Goal: Transaction & Acquisition: Purchase product/service

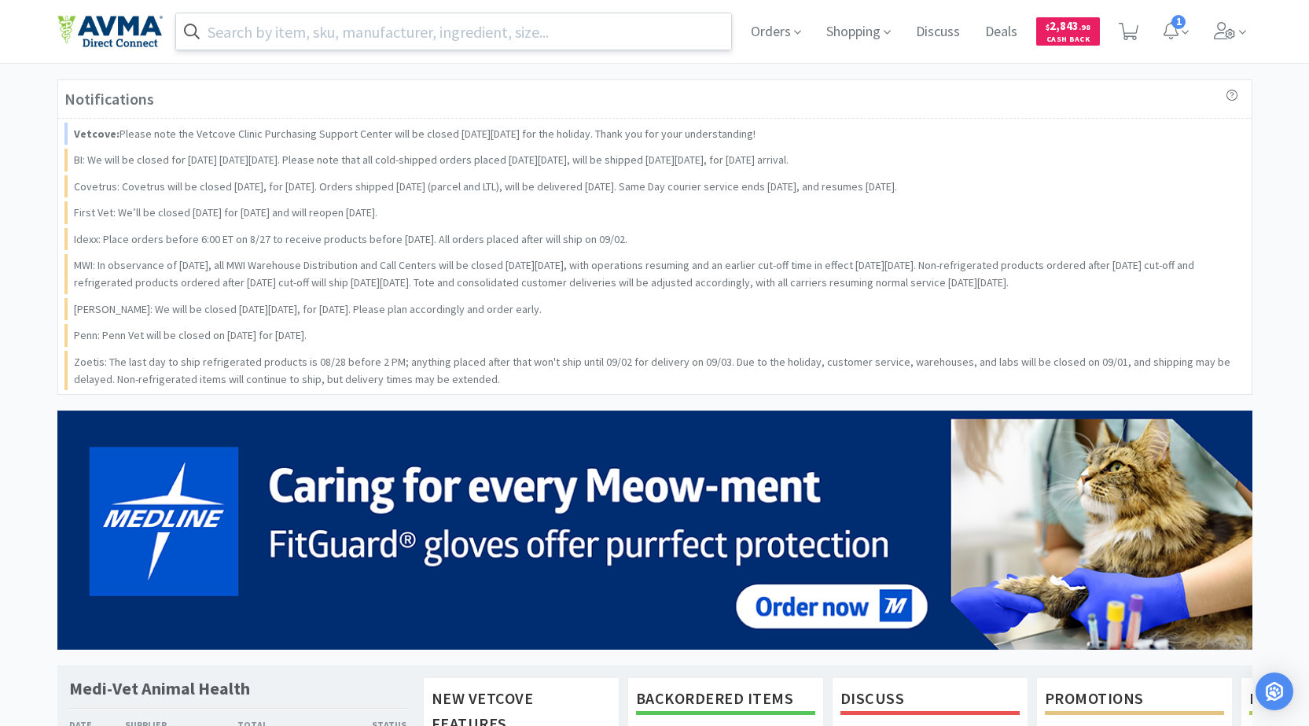
click at [373, 28] on input "text" at bounding box center [454, 31] width 556 height 36
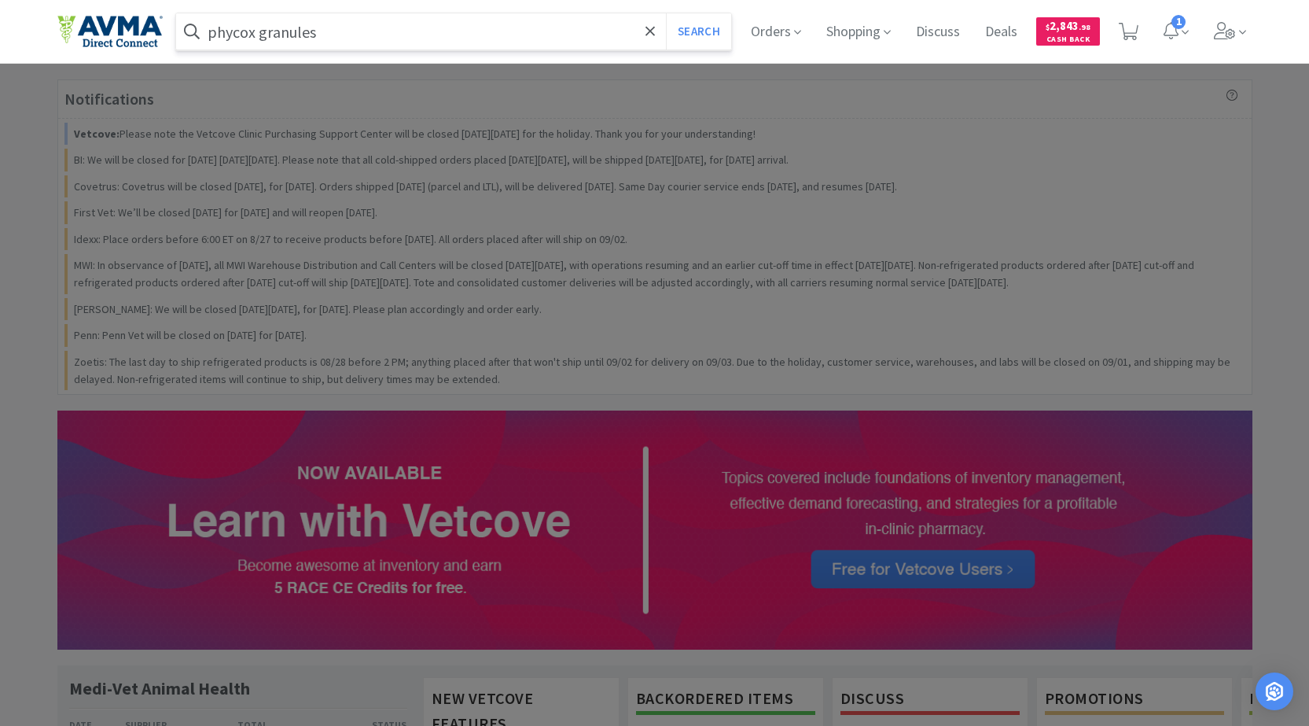
type input "phycox granules"
click at [666, 13] on button "Search" at bounding box center [698, 31] width 65 height 36
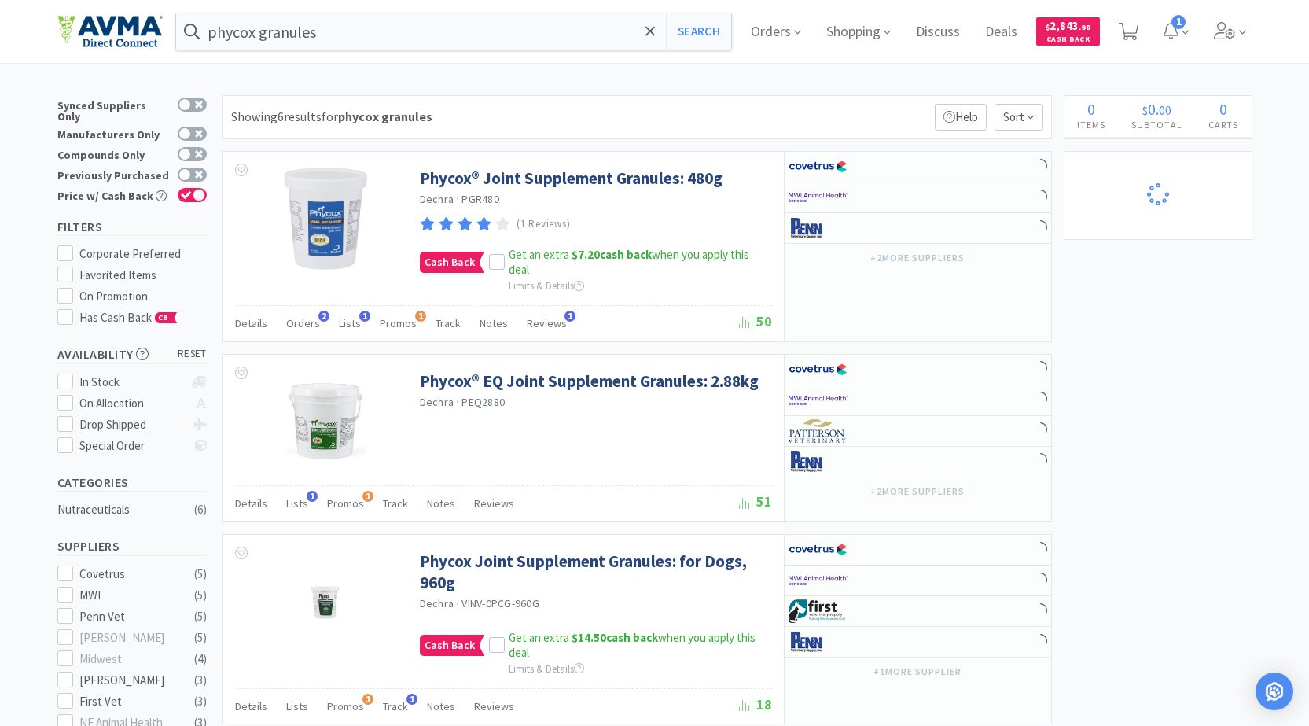
select select "1"
select select "2"
select select "4"
select select "1"
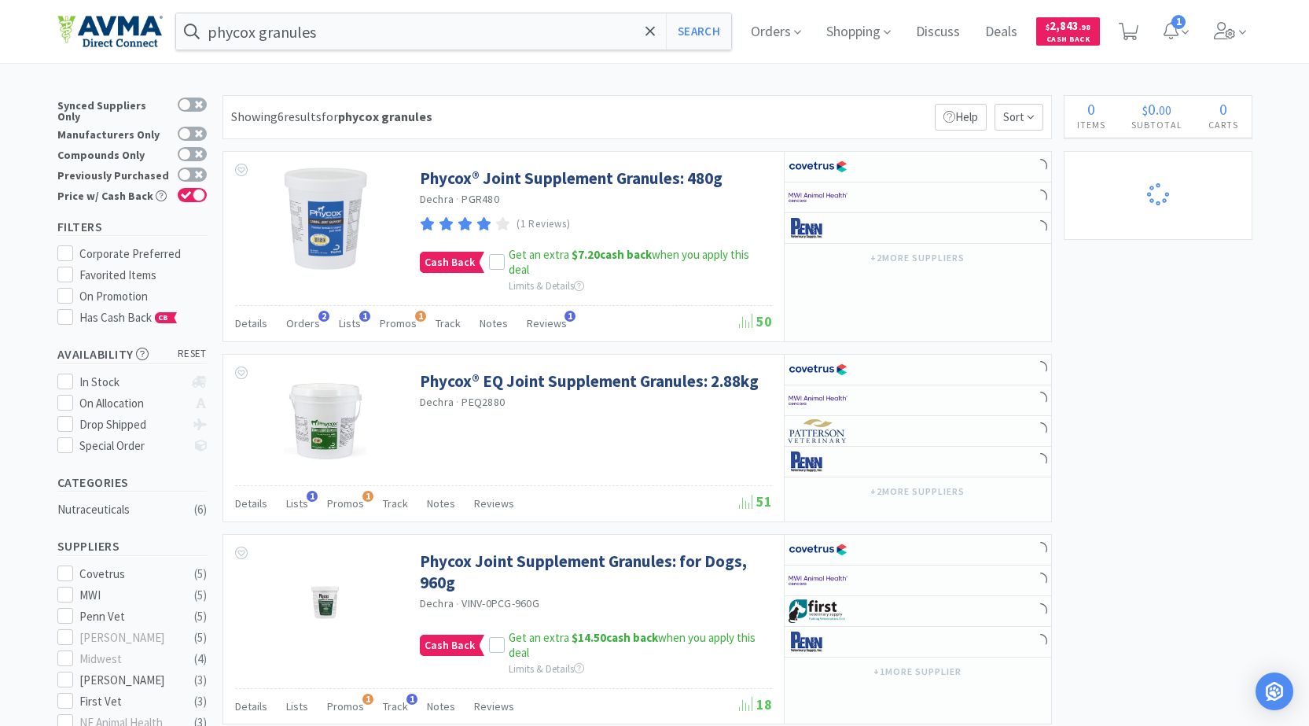
select select "1"
select select "2"
select select "1"
select select "2"
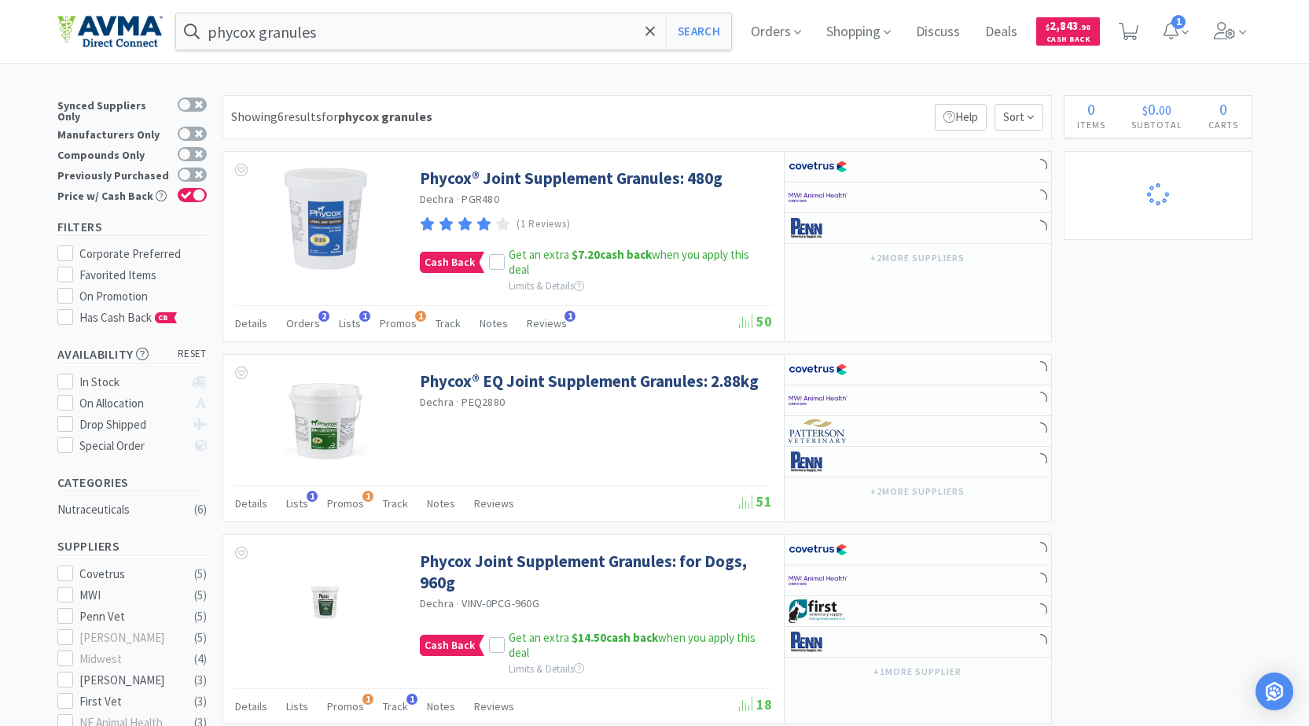
select select "1"
select select "3"
select select "1"
select select "5"
select select "25"
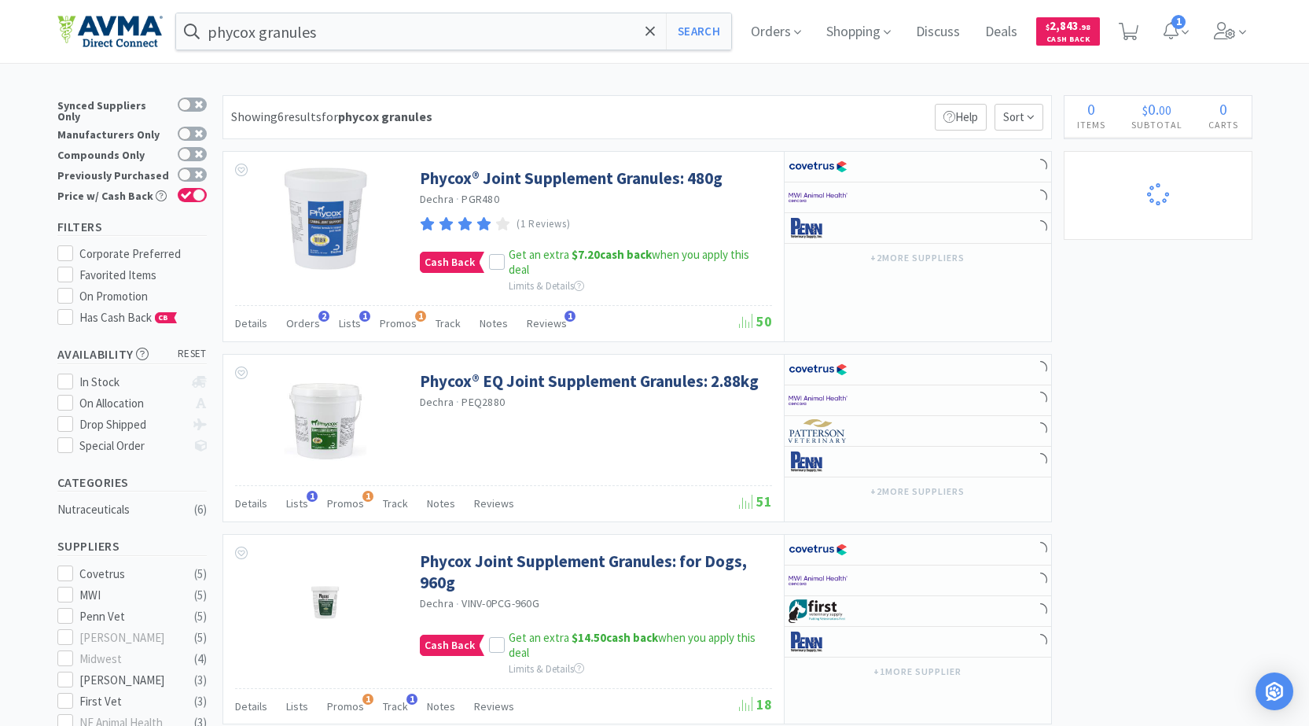
select select "1"
select select "2"
select select "8"
select select "1"
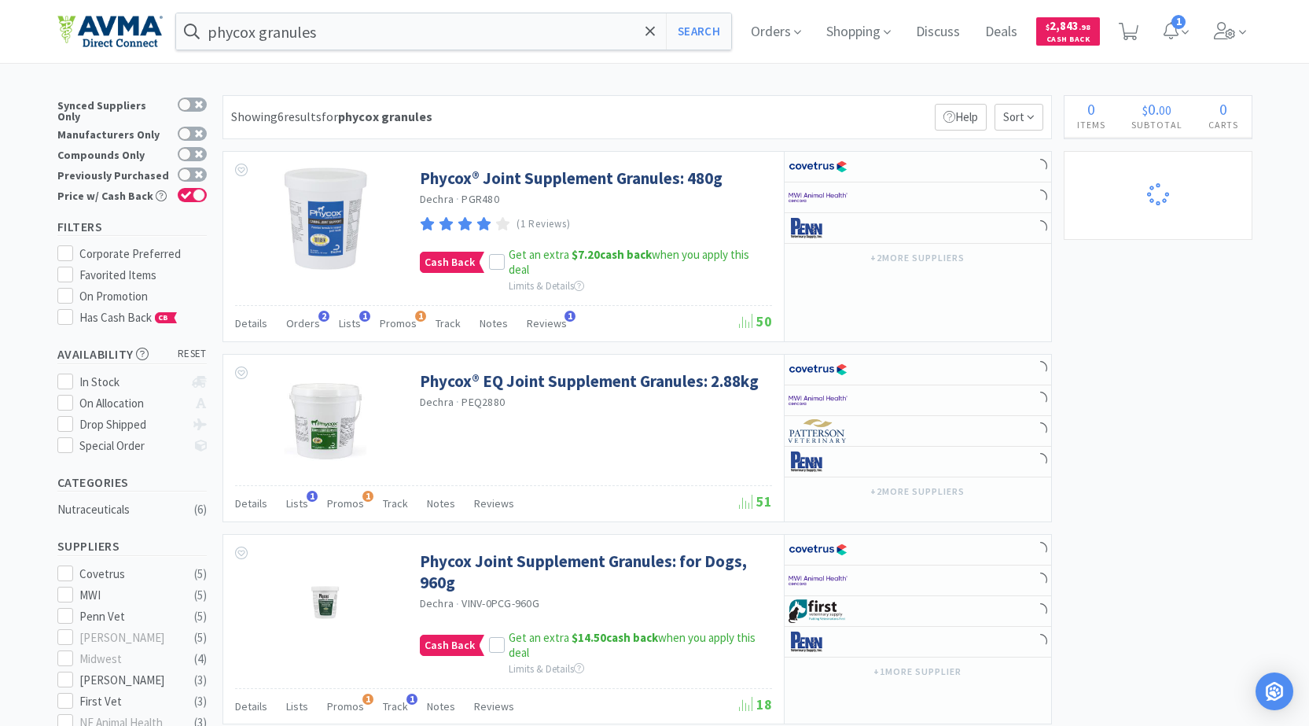
select select "3"
select select "1"
select select "2"
select select "1"
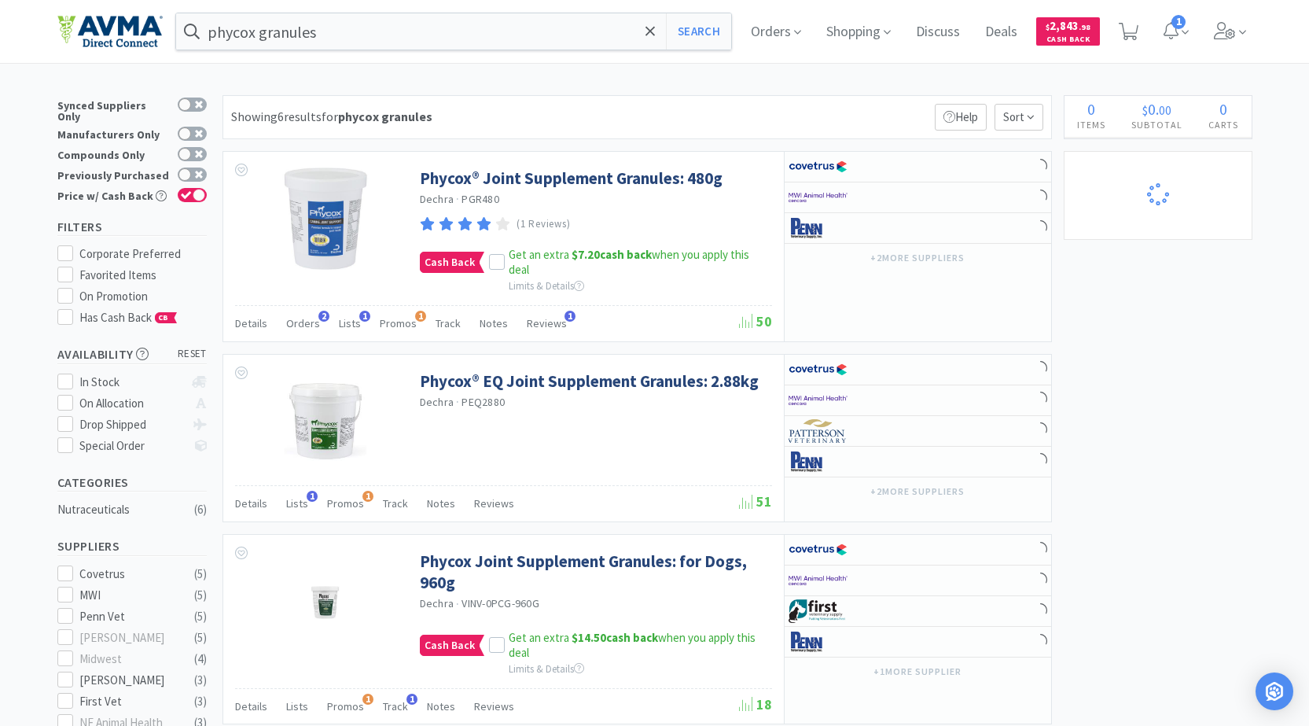
select select "4"
select select "2"
select select "1"
select select "2"
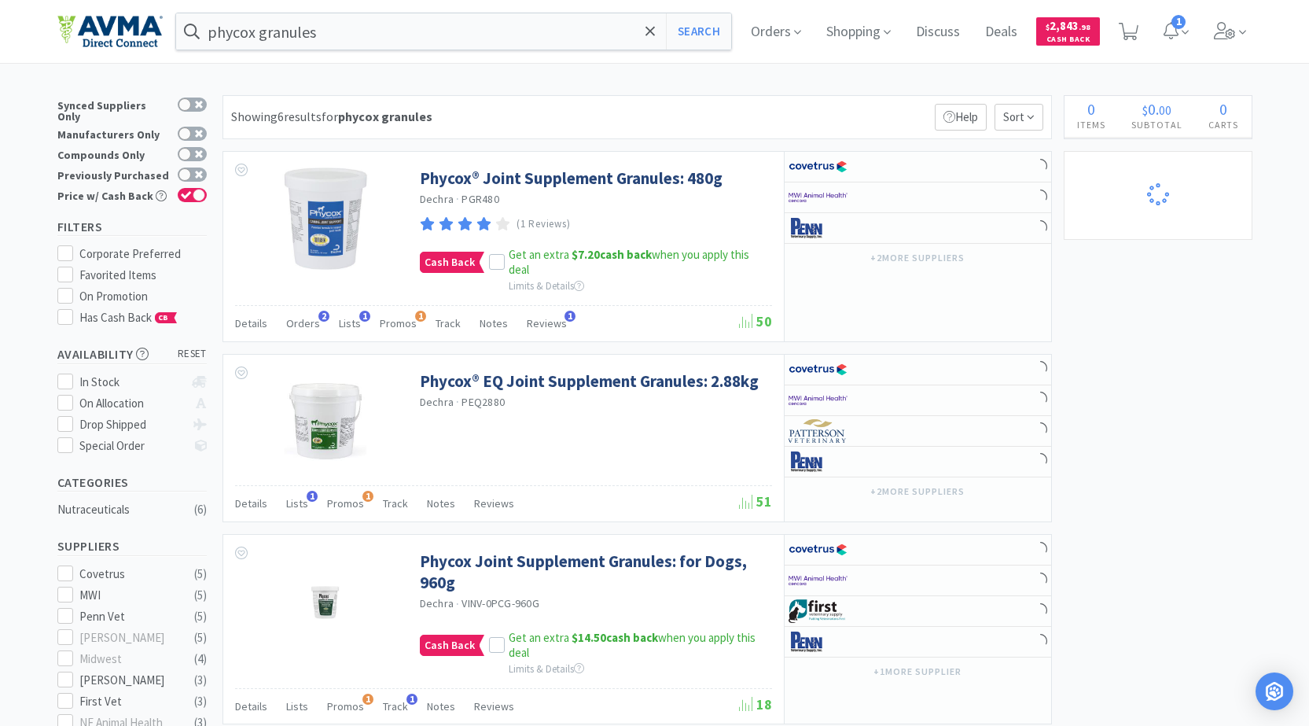
select select "5"
select select "2"
select select "1"
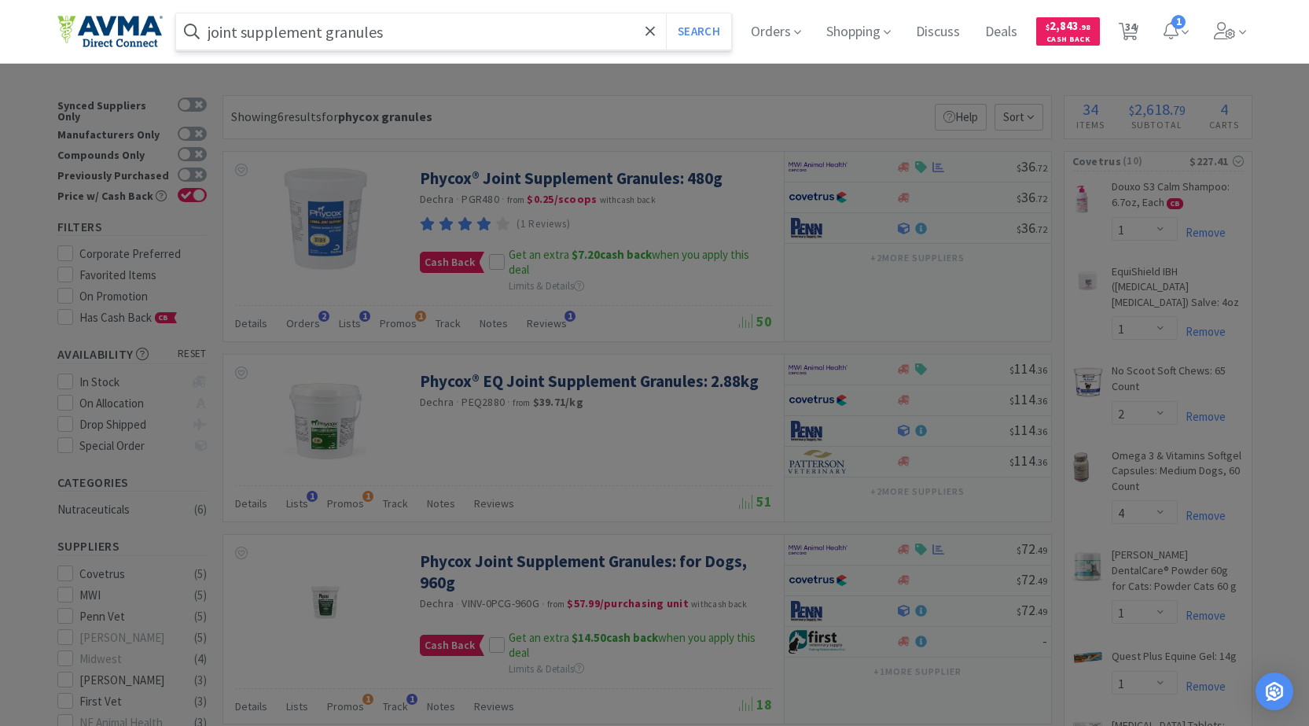
click at [666, 13] on button "Search" at bounding box center [698, 31] width 65 height 36
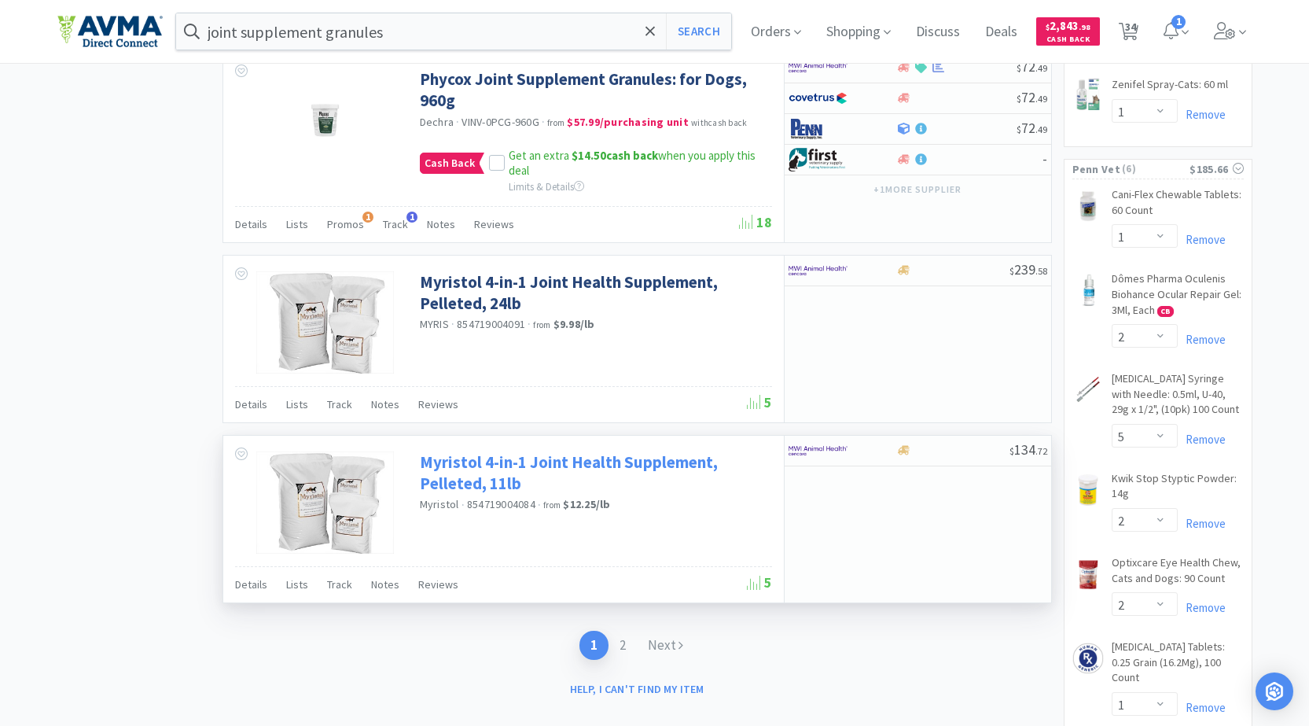
scroll to position [2723, 0]
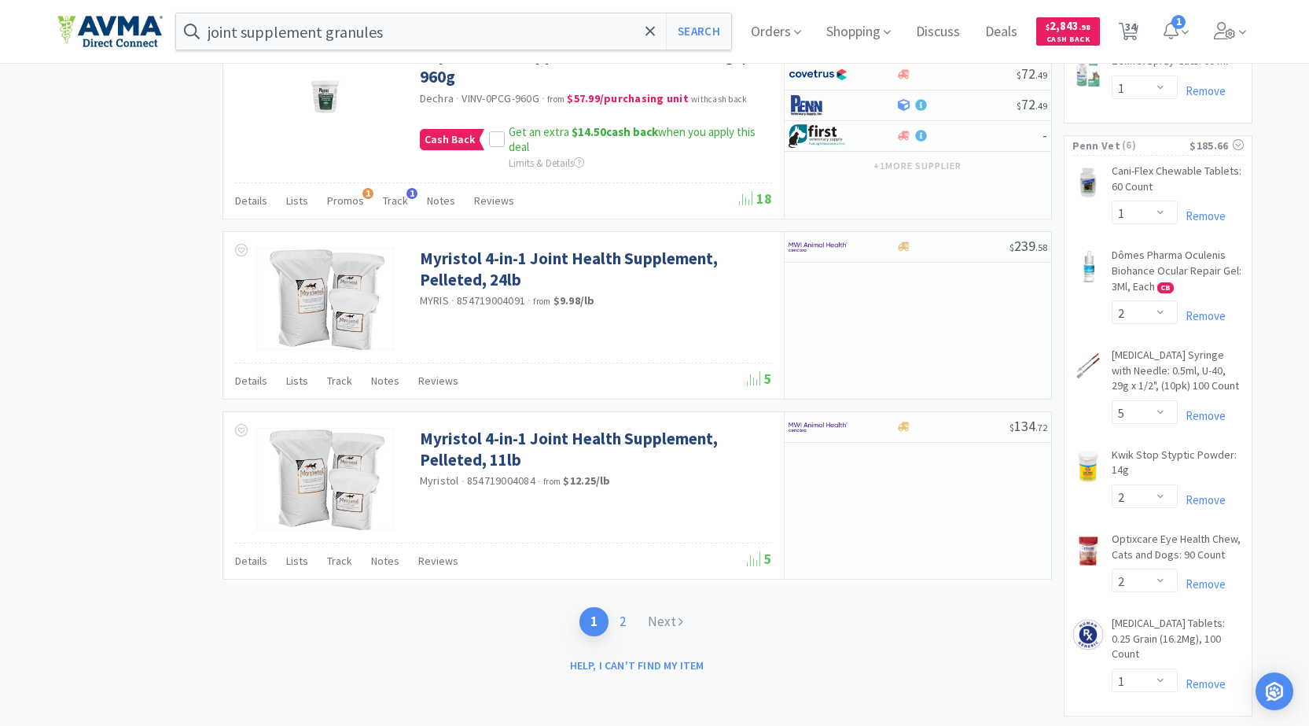
click at [627, 625] on link "2" at bounding box center [623, 621] width 28 height 29
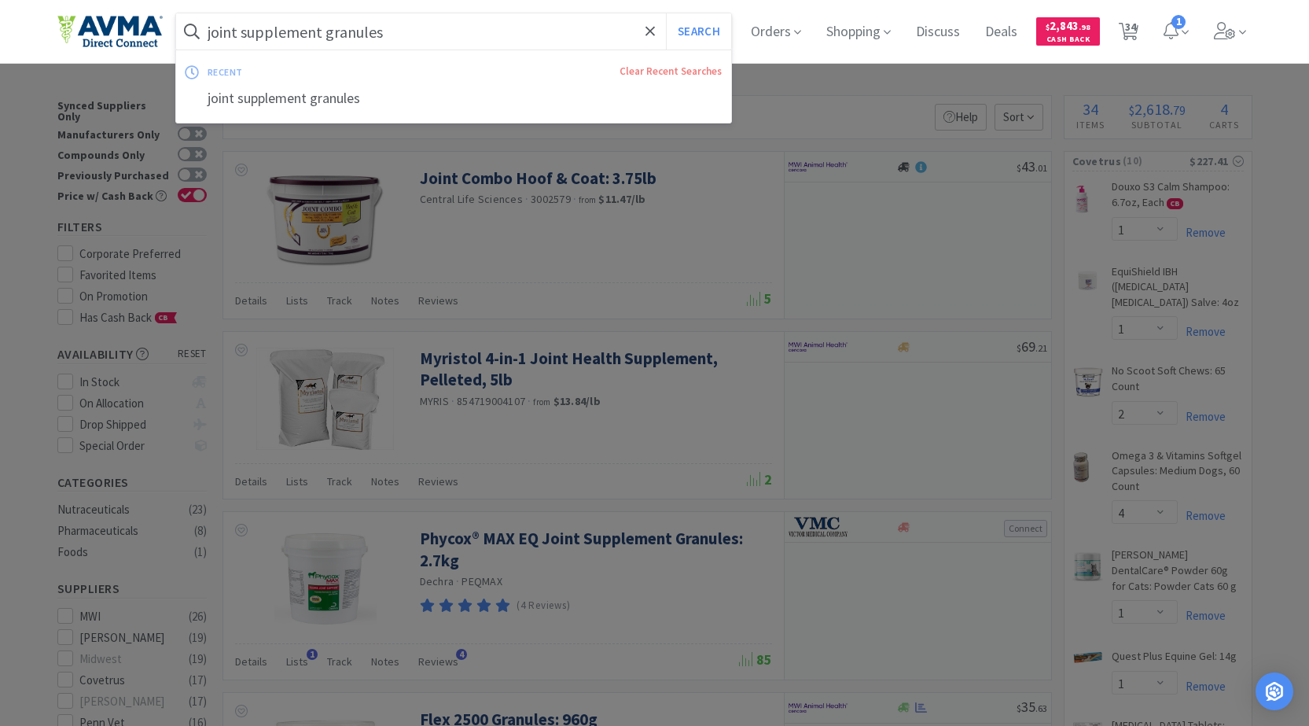
type input "p"
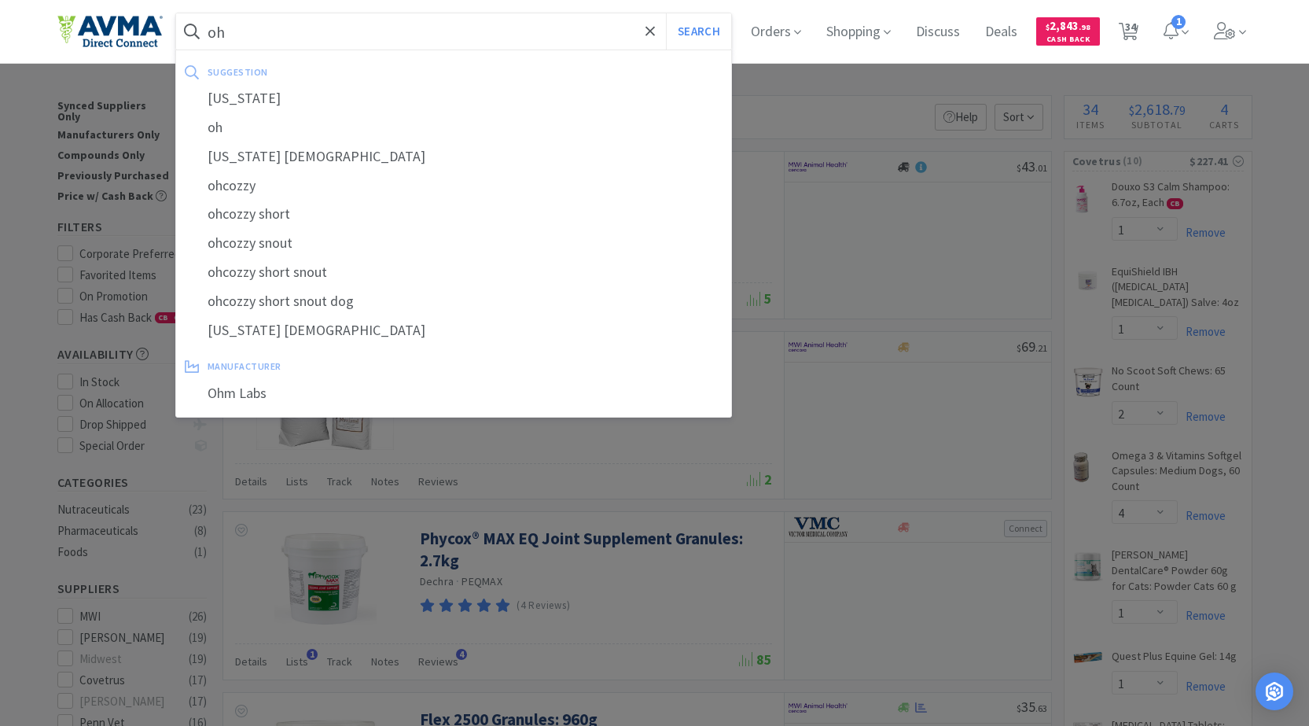
type input "o"
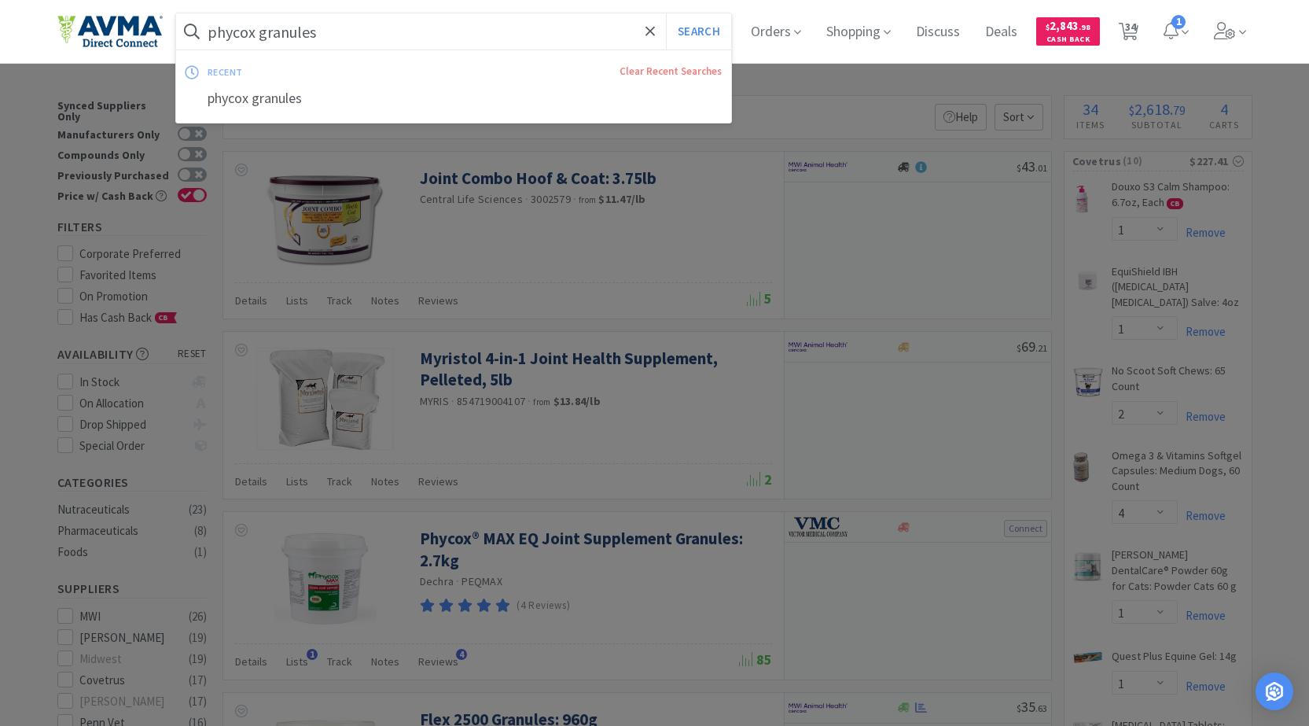
click at [666, 13] on button "Search" at bounding box center [698, 31] width 65 height 36
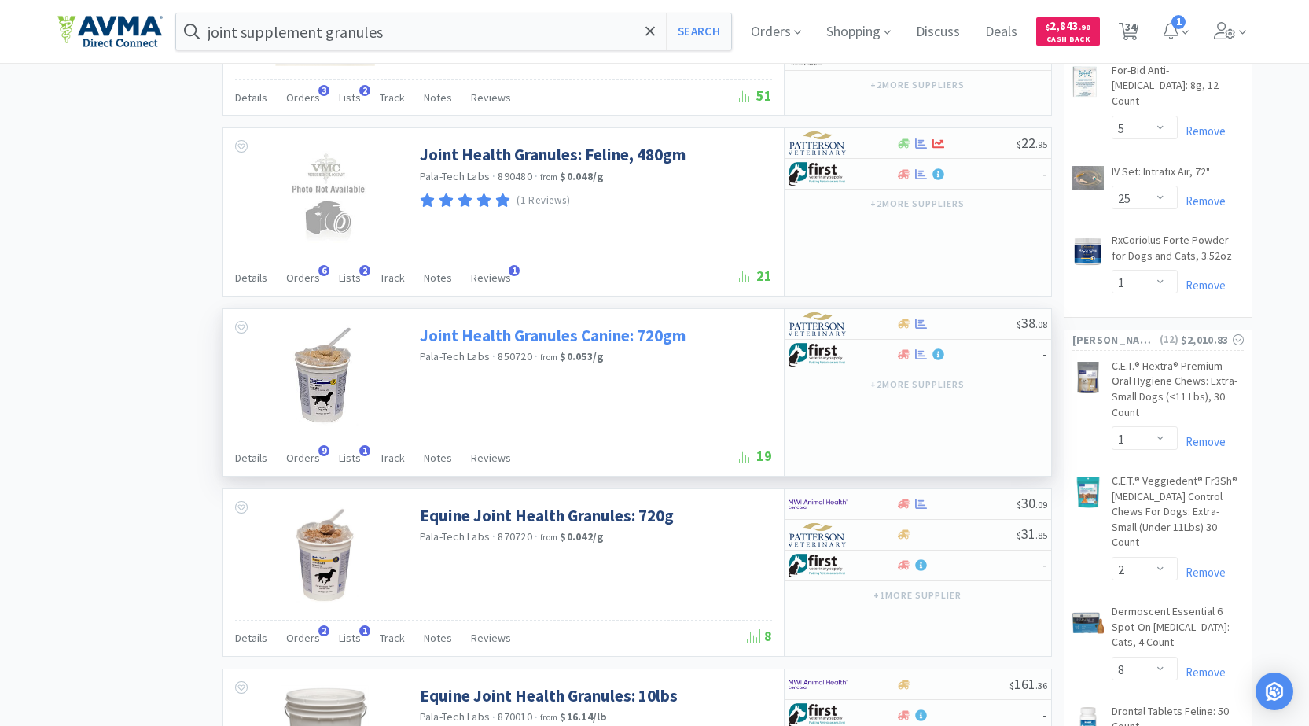
scroll to position [1430, 0]
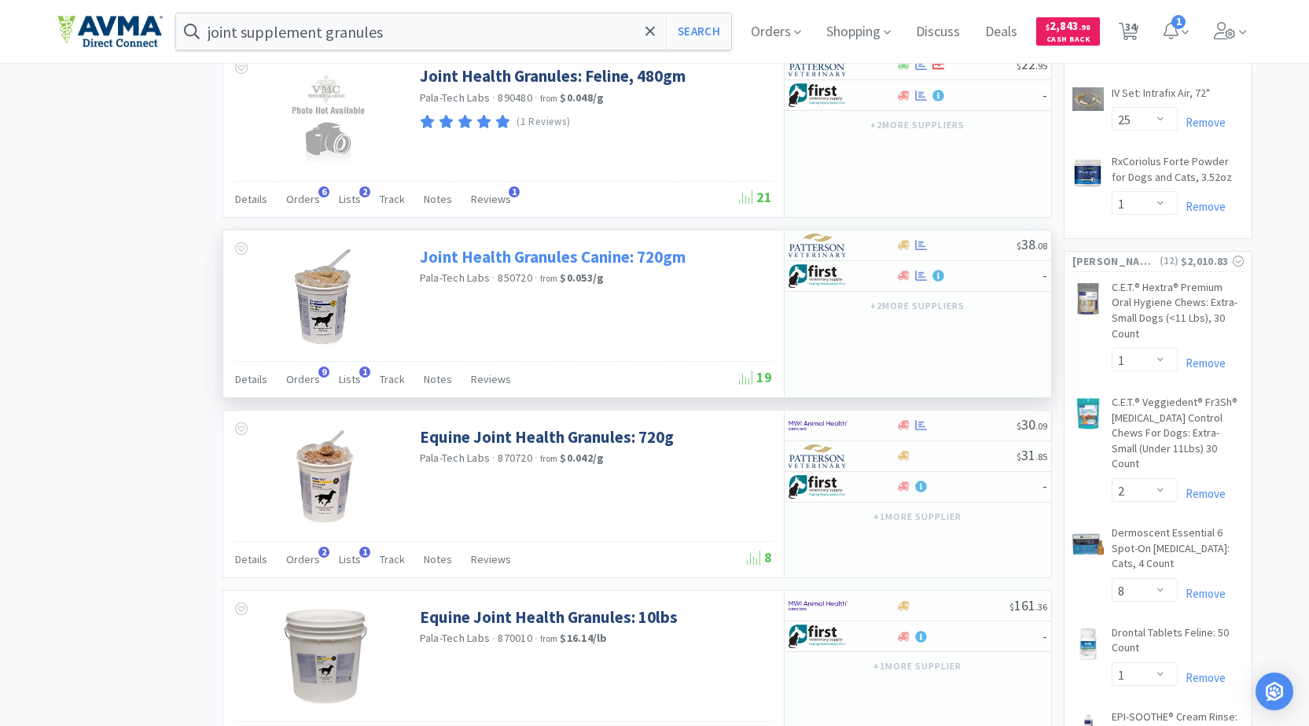
click at [614, 253] on link "Joint Health Granules Canine: 720gm" at bounding box center [553, 256] width 266 height 21
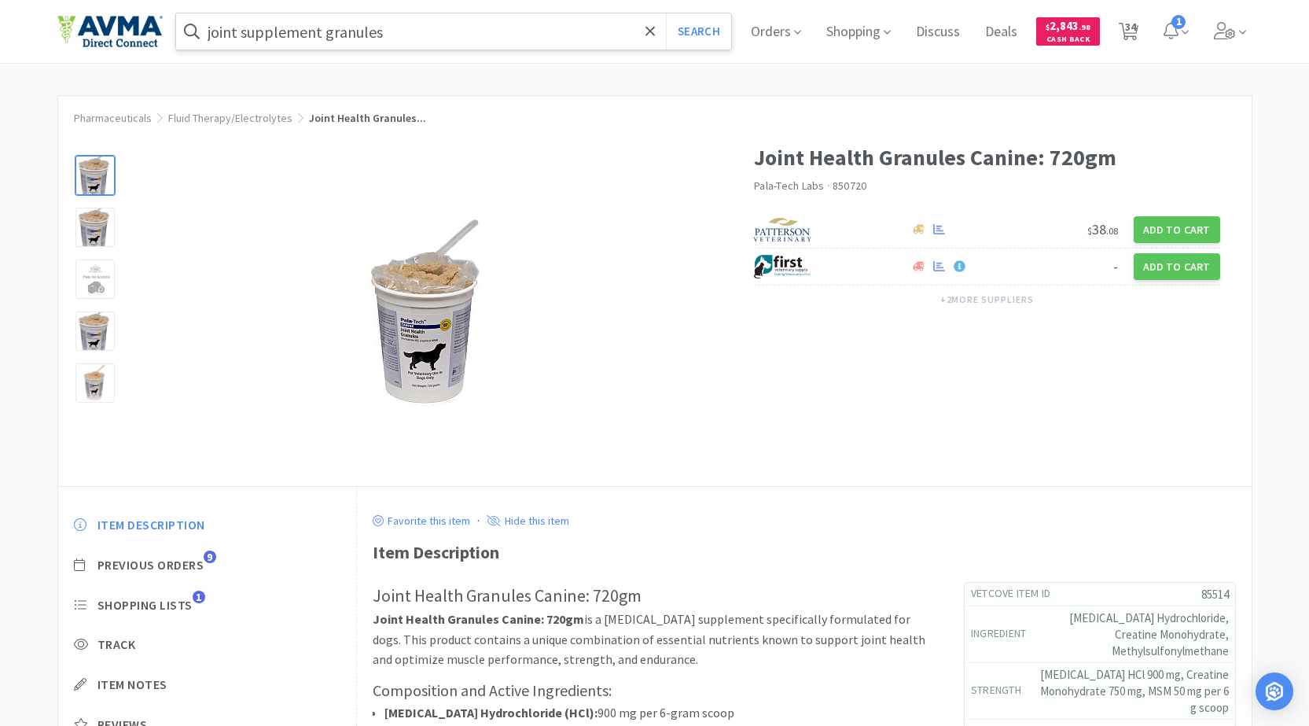
click at [455, 28] on input "joint supplement granules" at bounding box center [454, 31] width 556 height 36
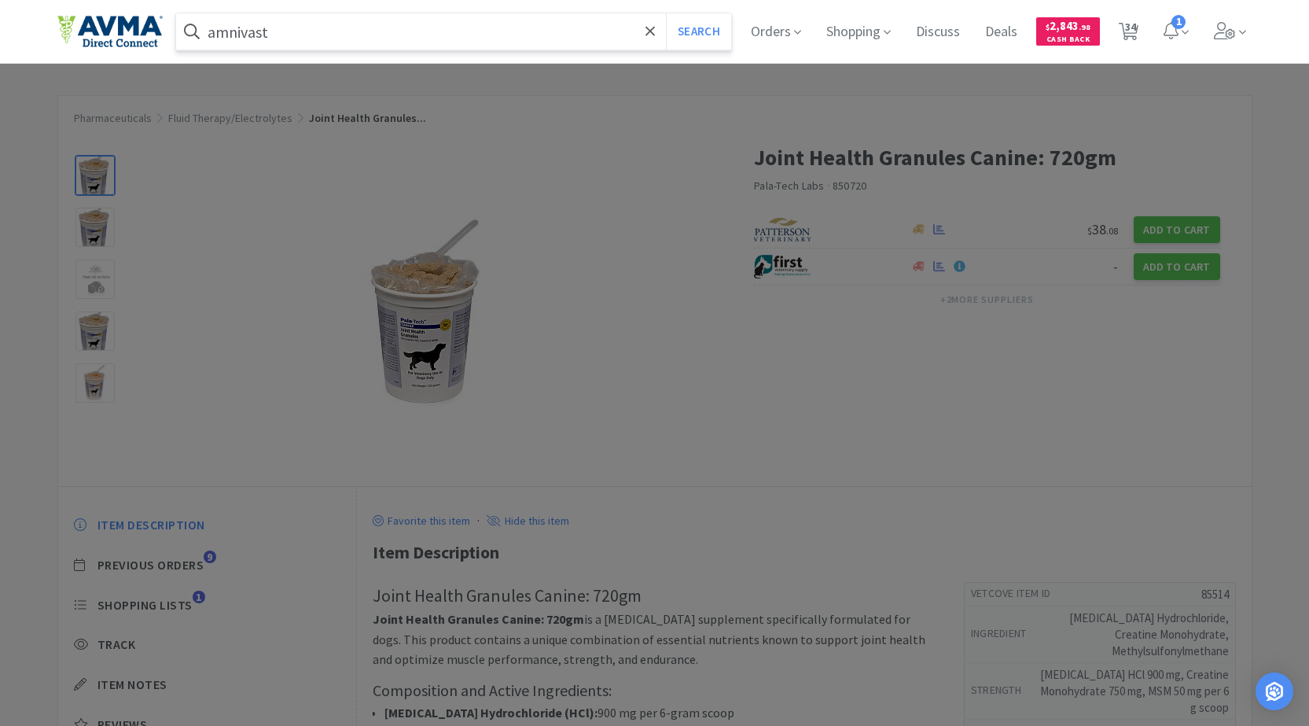
type input "amnivast"
click at [666, 13] on button "Search" at bounding box center [698, 31] width 65 height 36
select select "1"
select select "2"
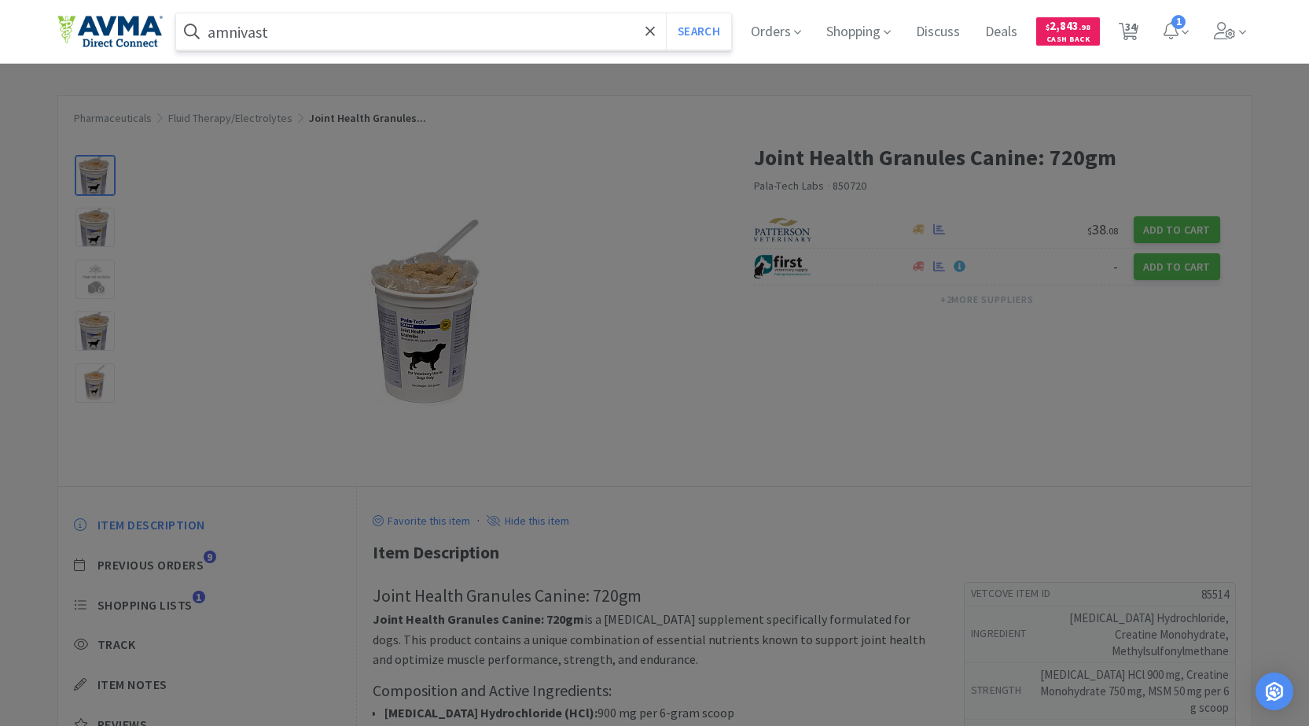
select select "4"
select select "1"
select select "2"
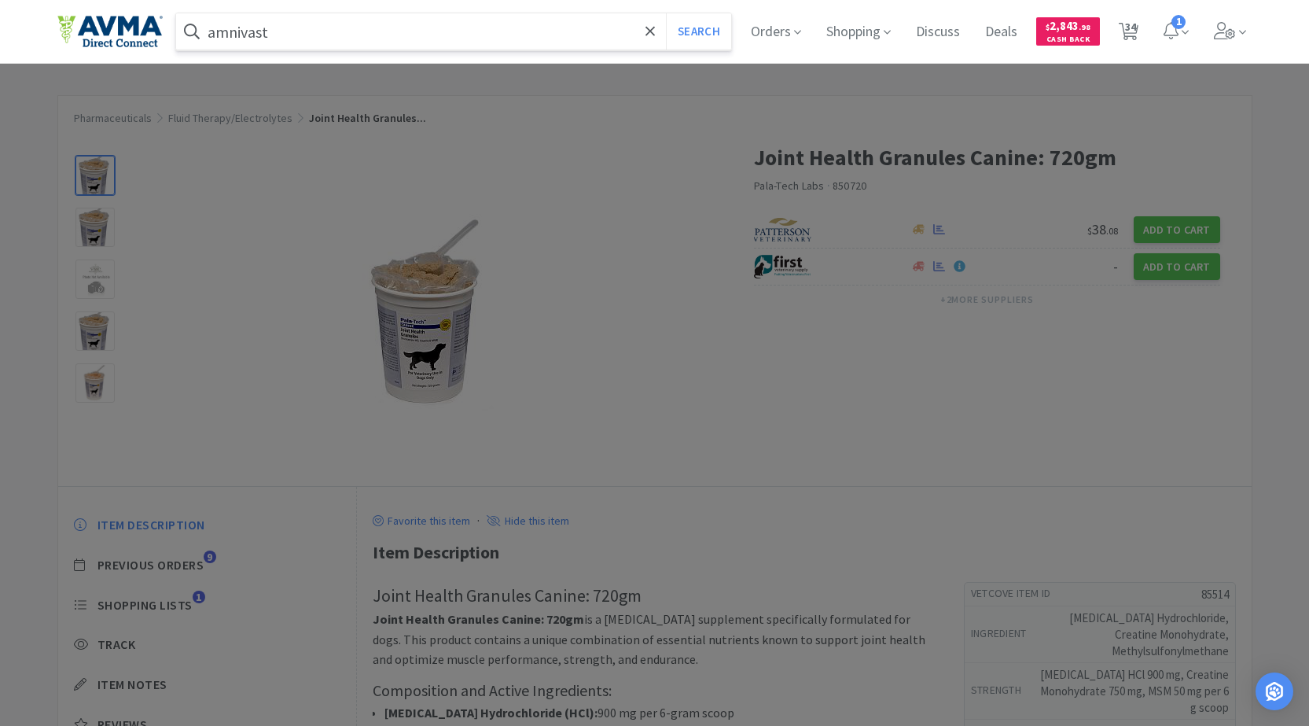
select select "1"
select select "2"
select select "1"
select select "3"
select select "1"
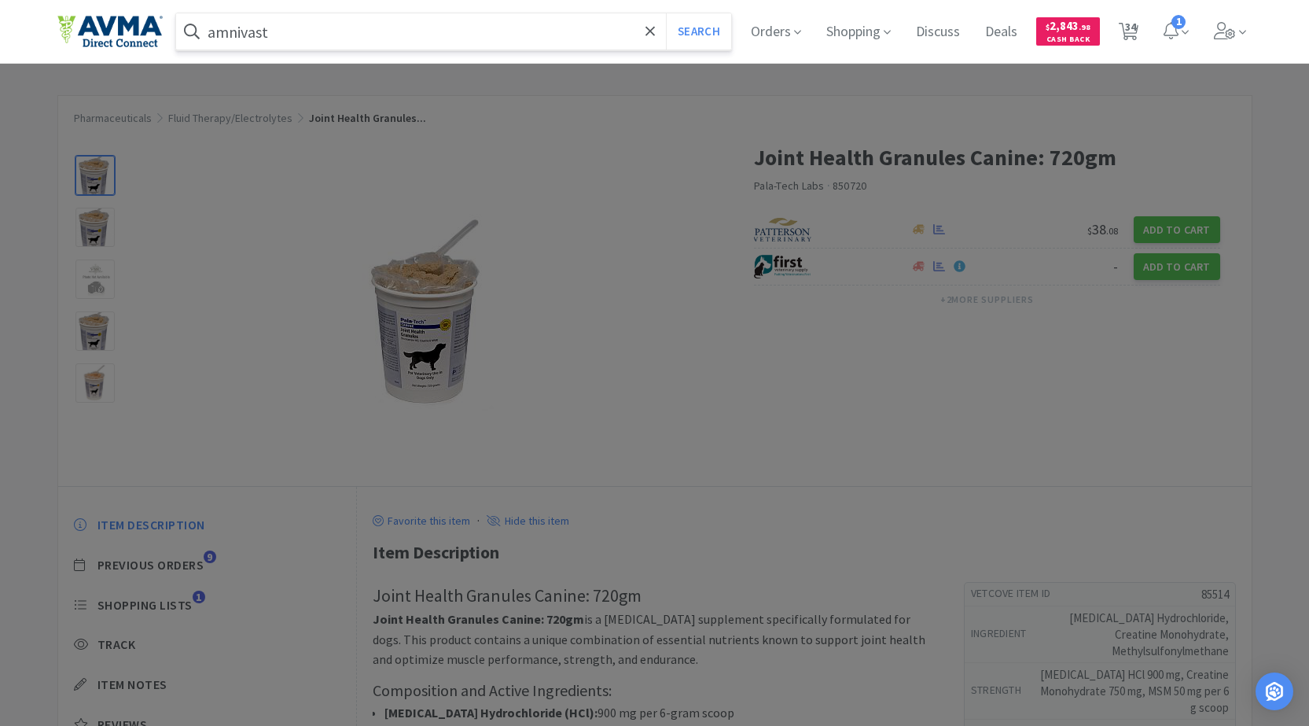
select select "5"
select select "25"
select select "1"
select select "2"
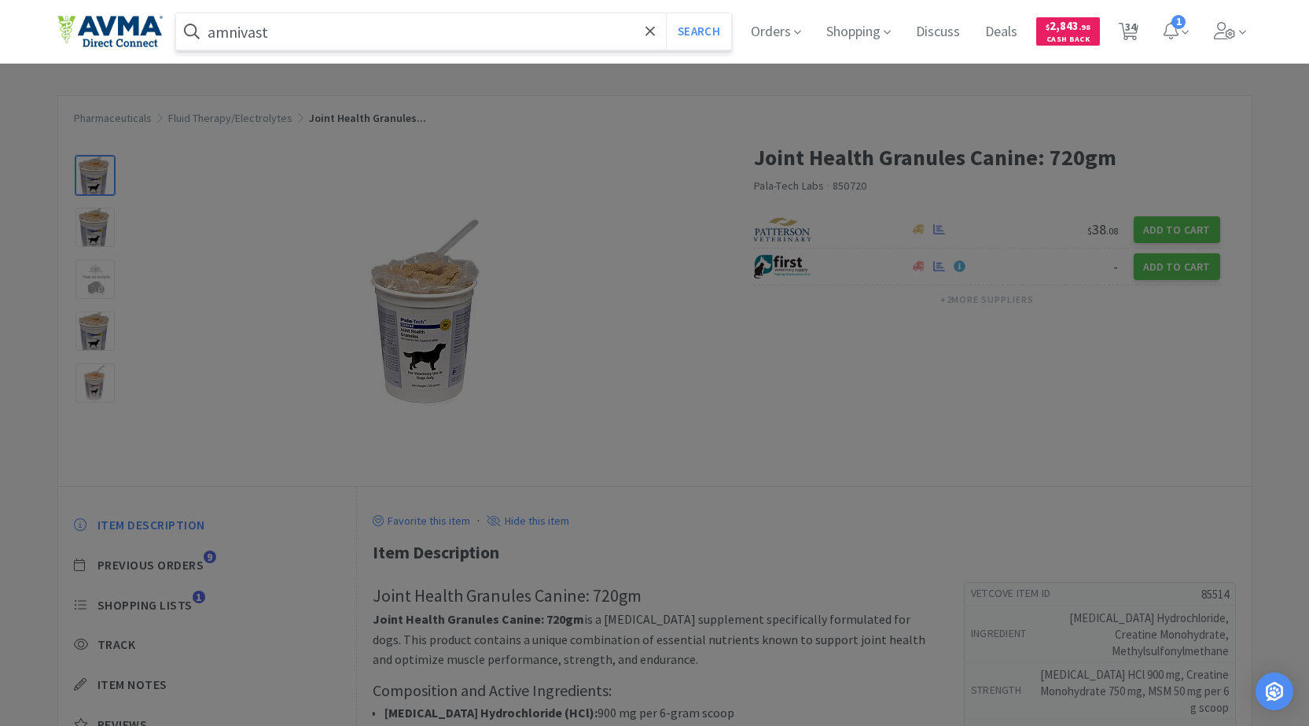
select select "8"
select select "1"
select select "3"
select select "1"
select select "2"
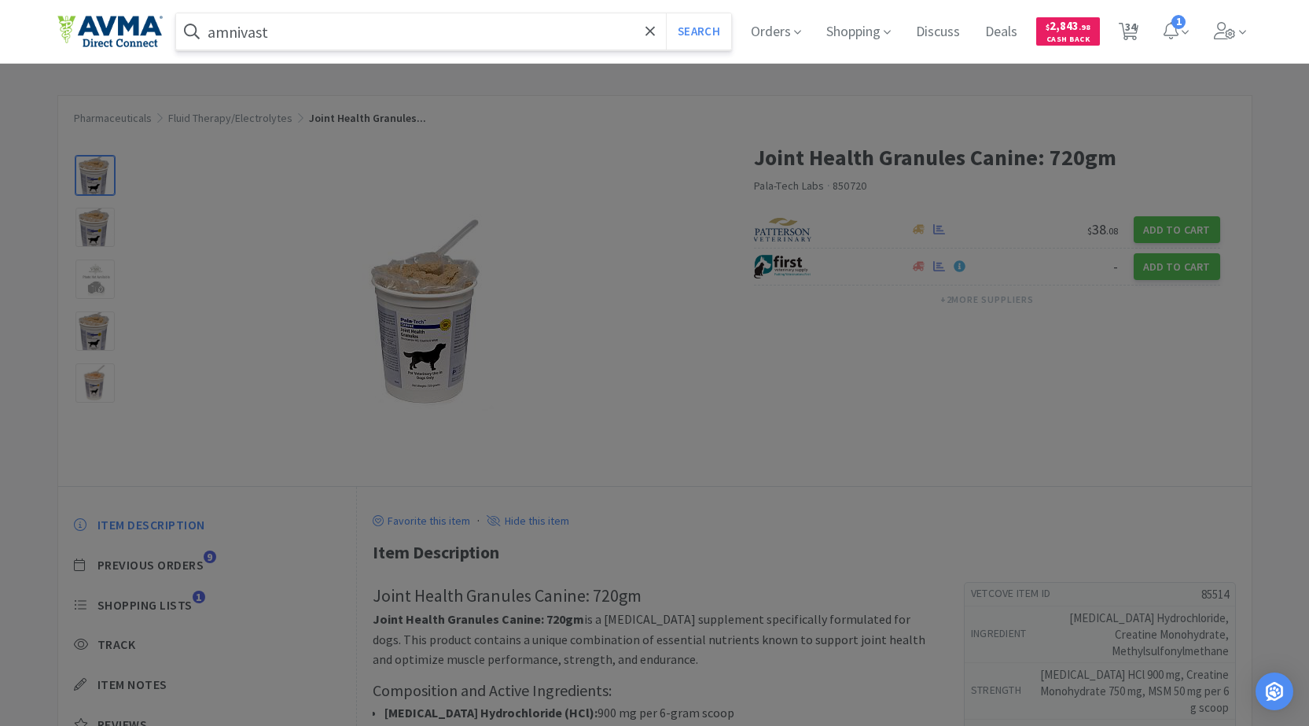
select select "1"
select select "4"
select select "2"
select select "1"
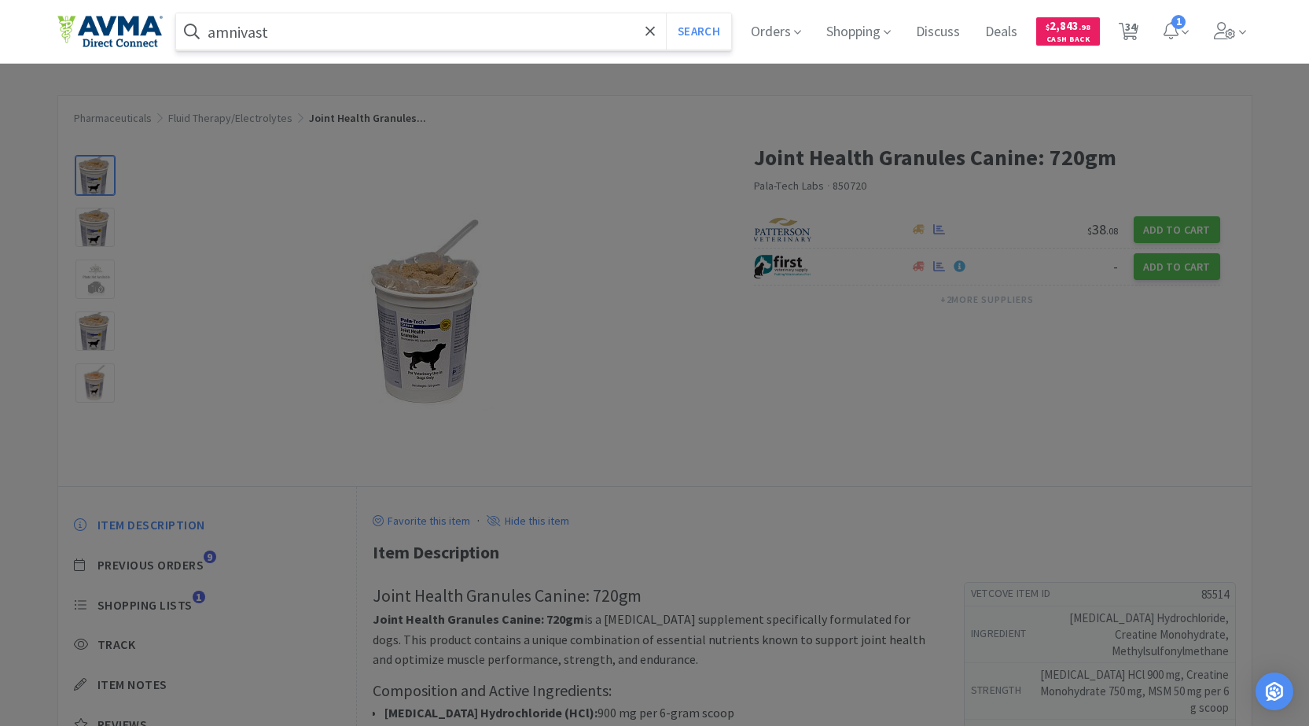
select select "1"
select select "2"
select select "5"
select select "2"
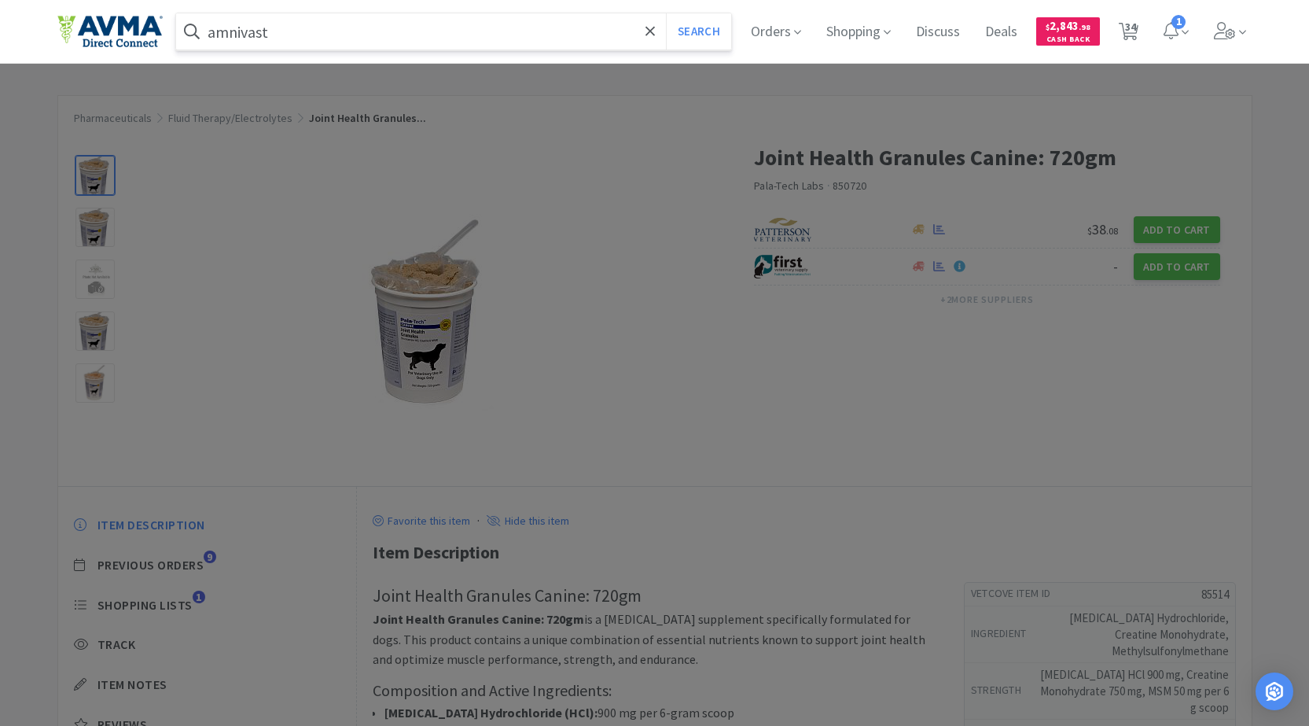
select select "1"
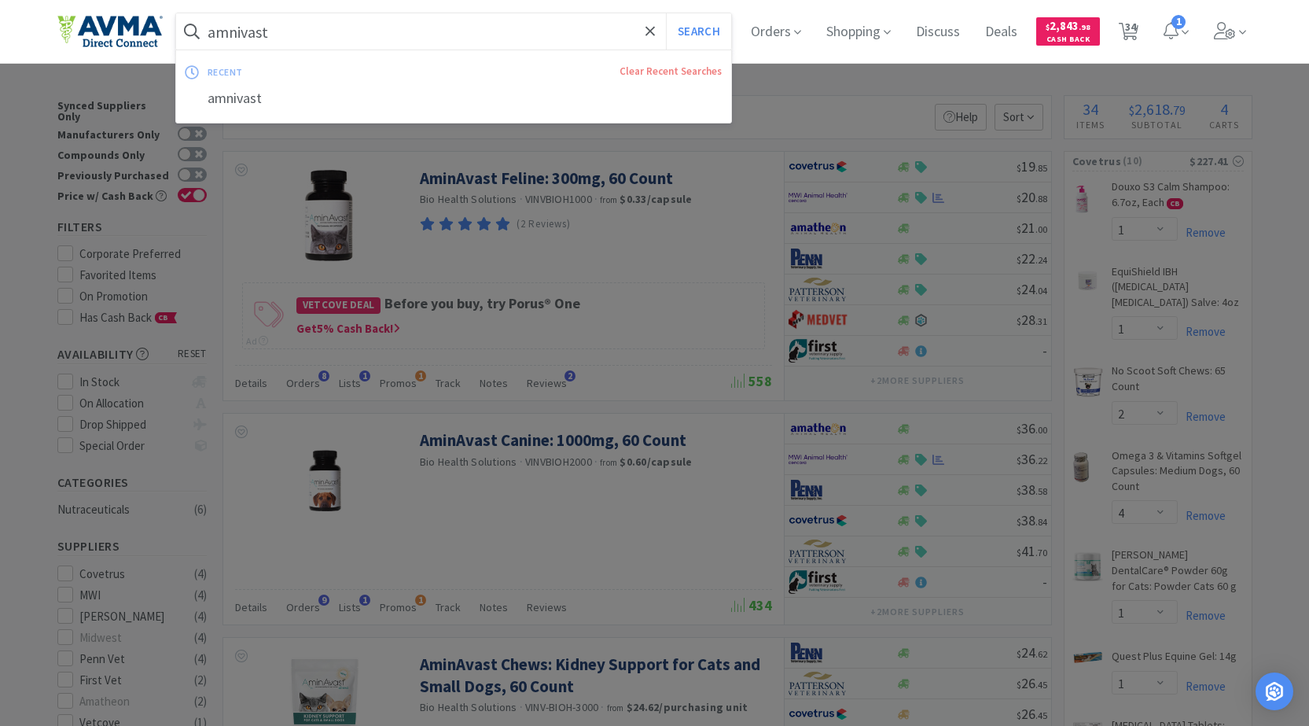
click at [359, 29] on input "amnivast" at bounding box center [454, 31] width 556 height 36
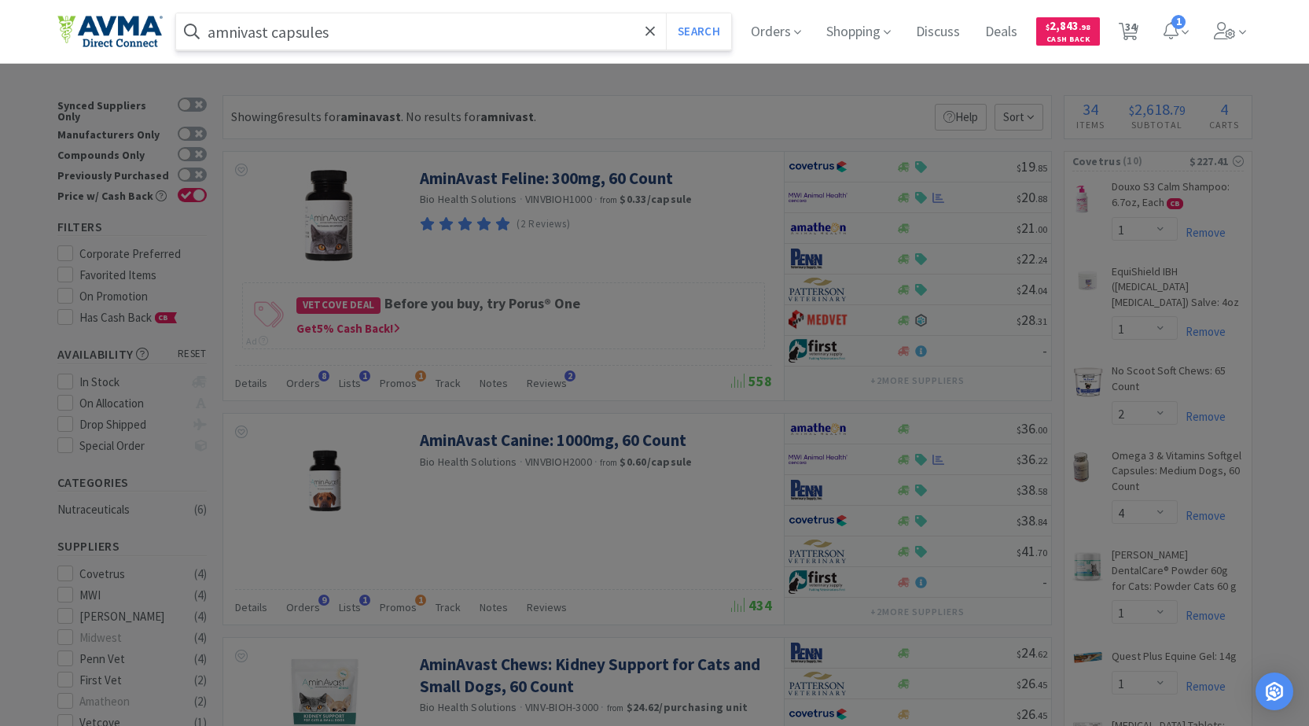
type input "amnivast capsules"
click at [666, 13] on button "Search" at bounding box center [698, 31] width 65 height 36
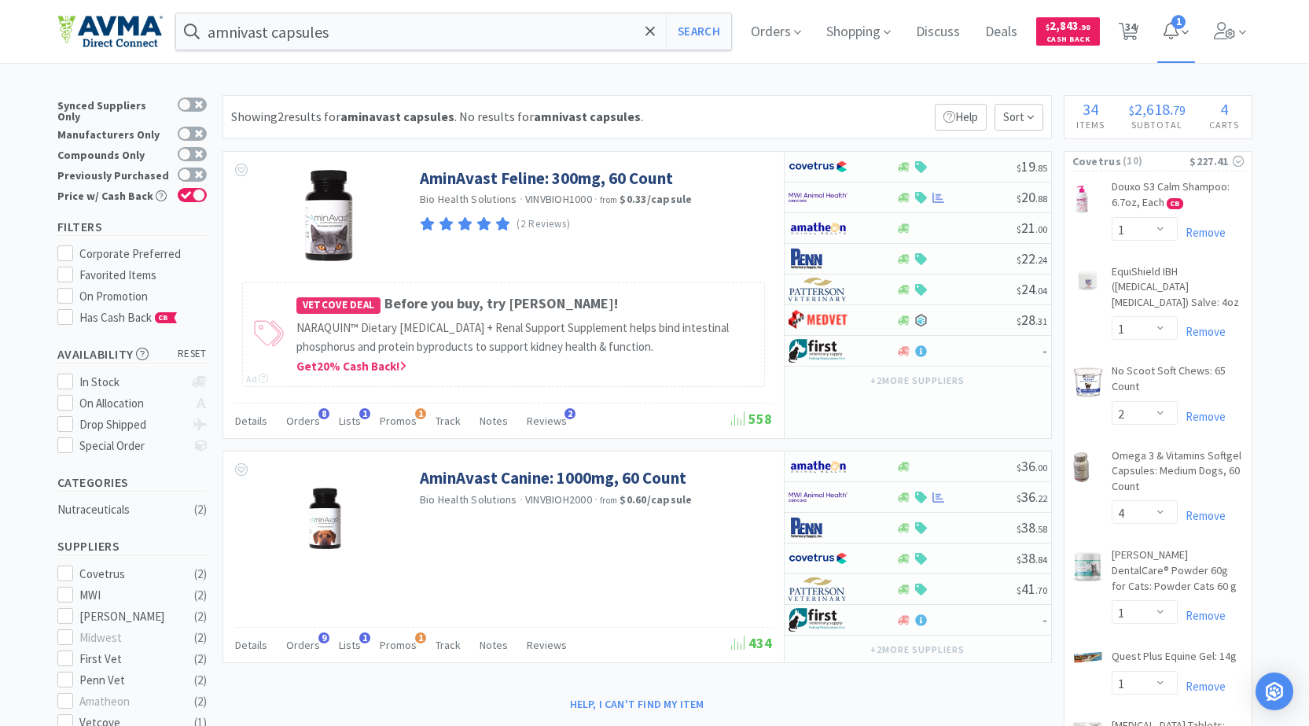
click at [1175, 31] on icon at bounding box center [1171, 30] width 15 height 17
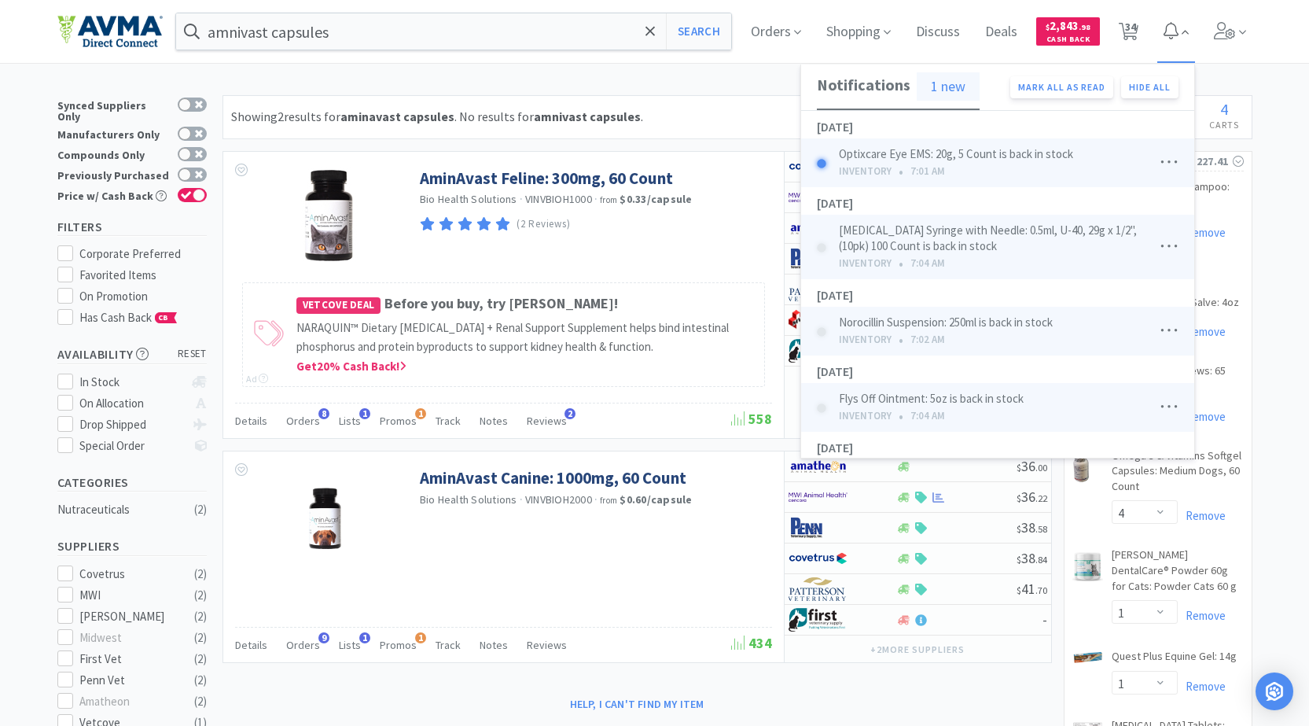
click at [1175, 31] on icon at bounding box center [1171, 30] width 15 height 17
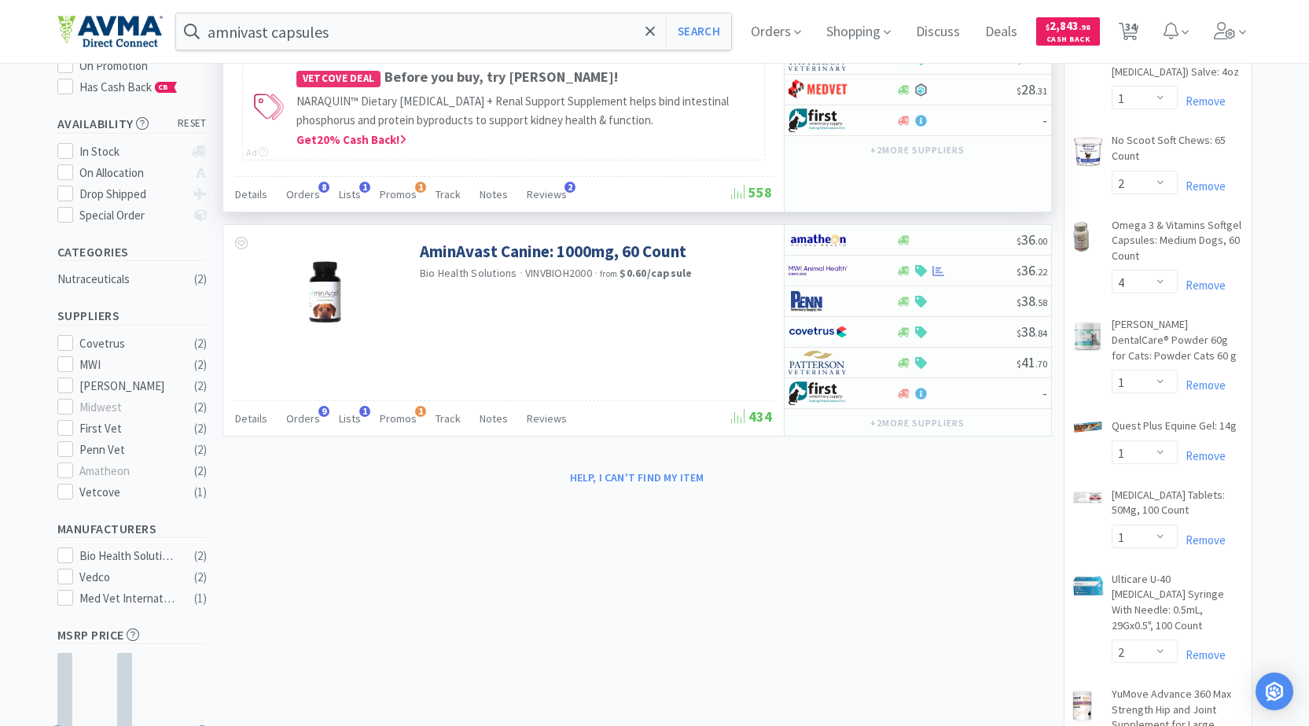
scroll to position [157, 0]
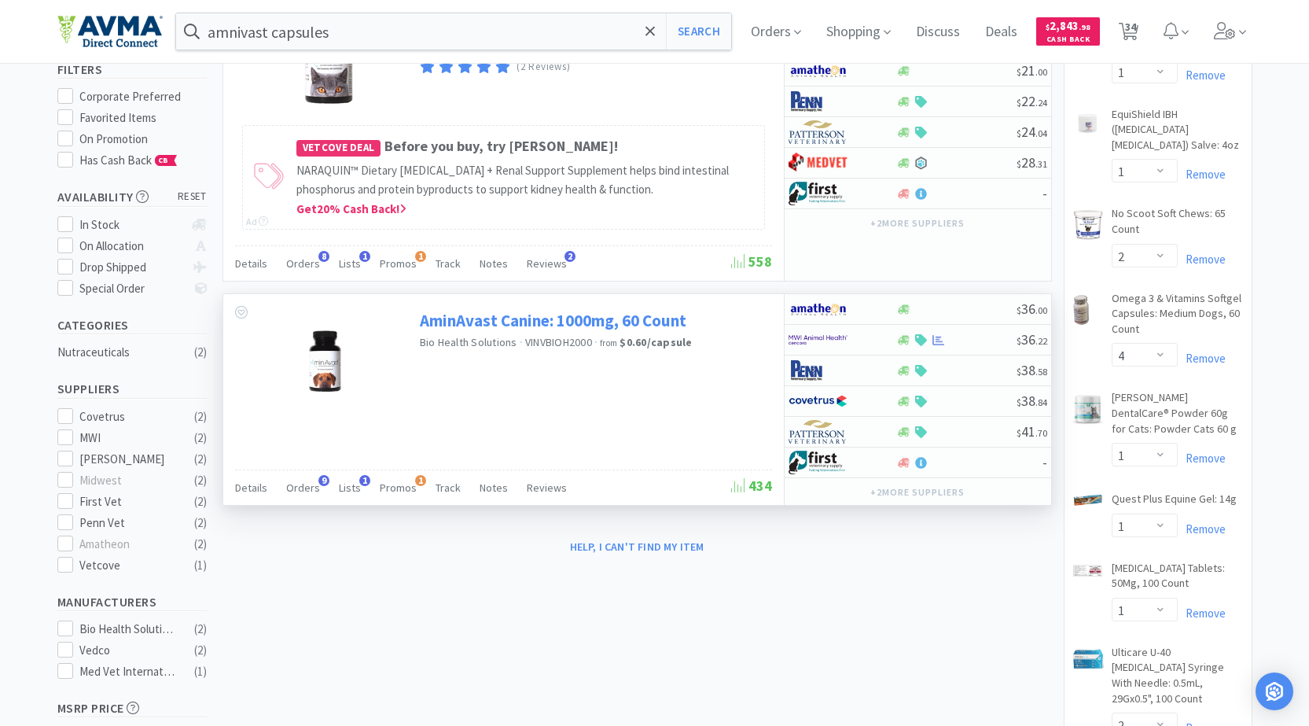
click at [537, 320] on link "AminAvast Canine: 1000mg, 60 Count" at bounding box center [553, 320] width 267 height 21
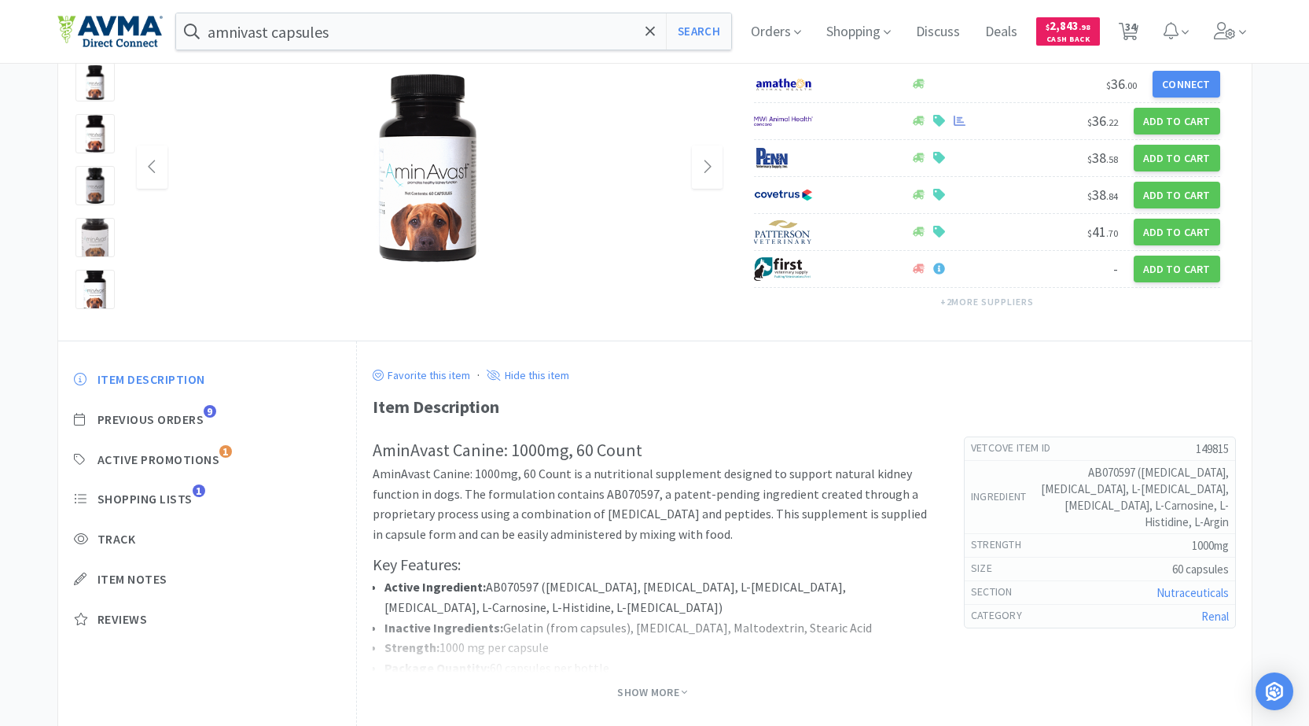
scroll to position [157, 0]
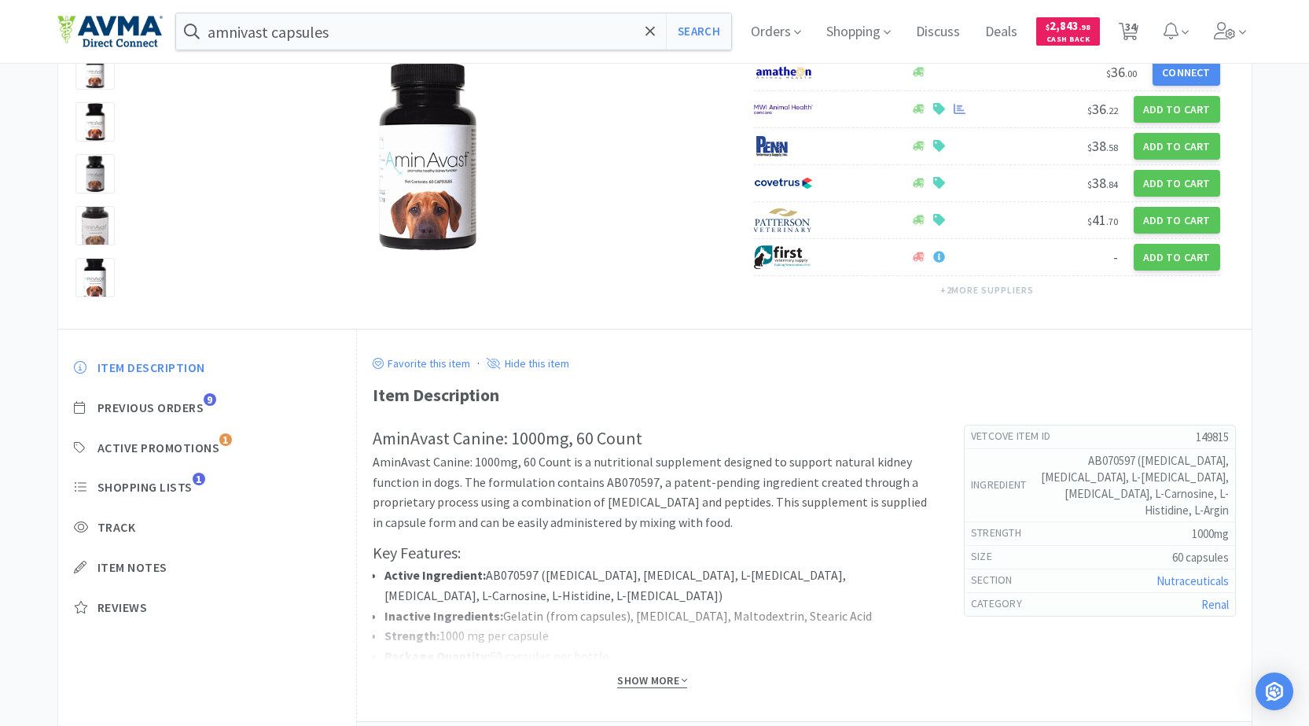
click at [643, 675] on span "Show More" at bounding box center [652, 680] width 70 height 15
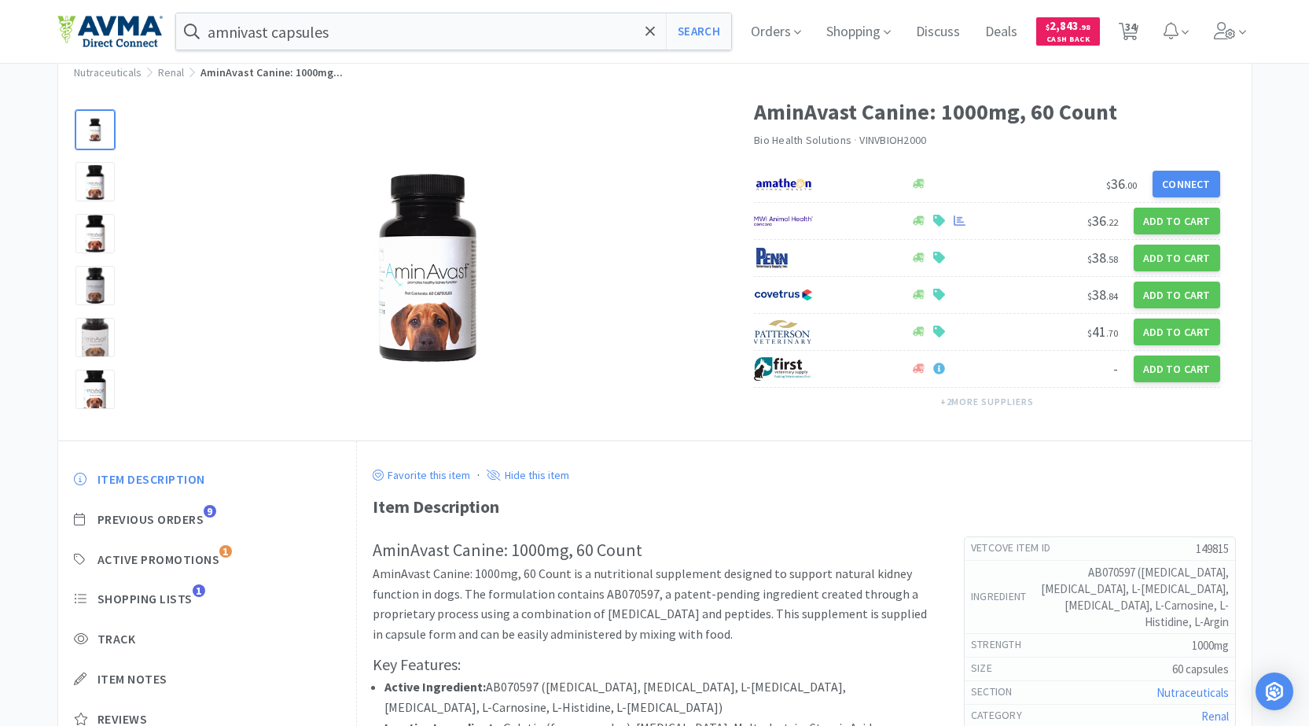
scroll to position [31, 0]
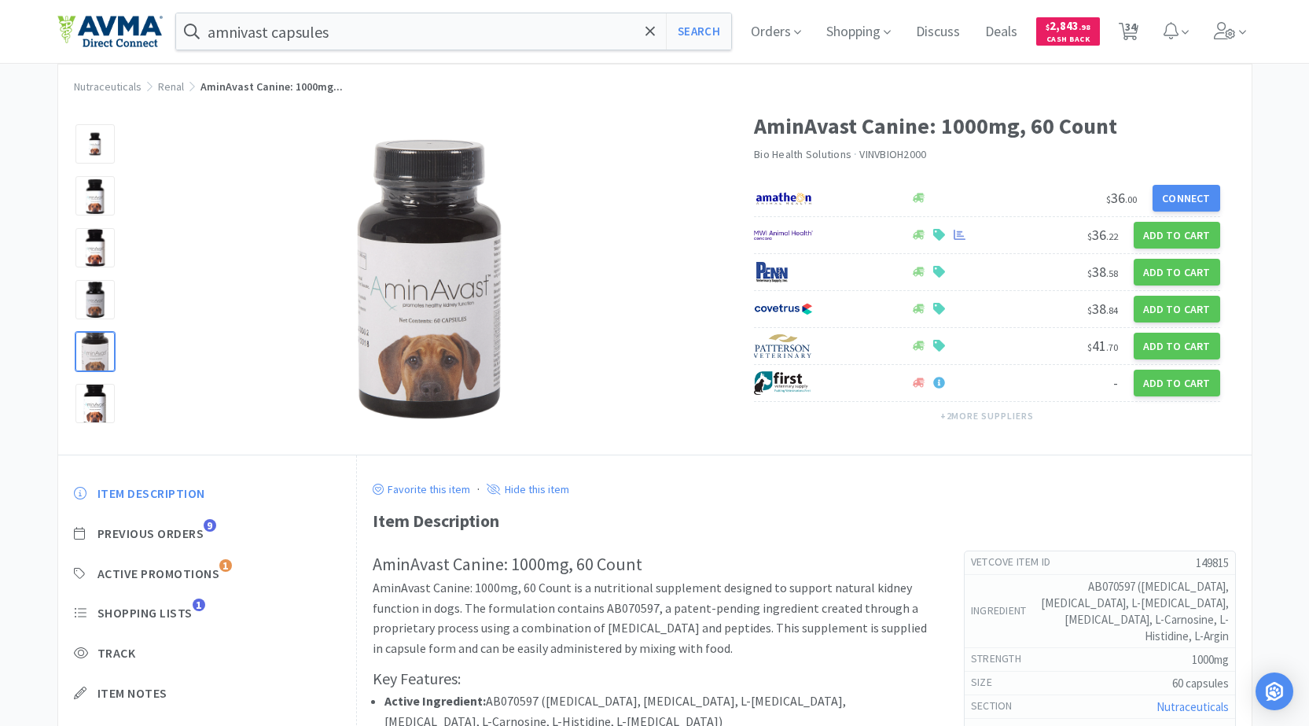
select select "1"
select select "2"
select select "4"
select select "1"
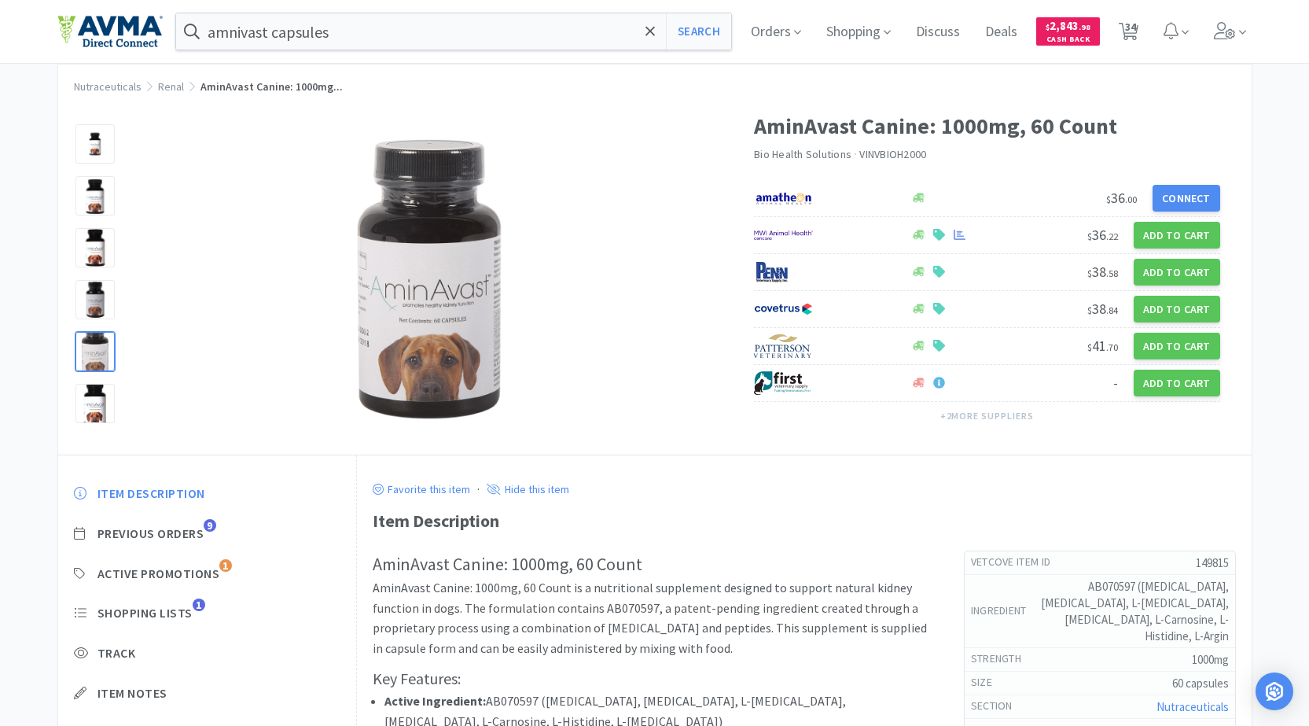
select select "1"
select select "2"
select select "1"
select select "2"
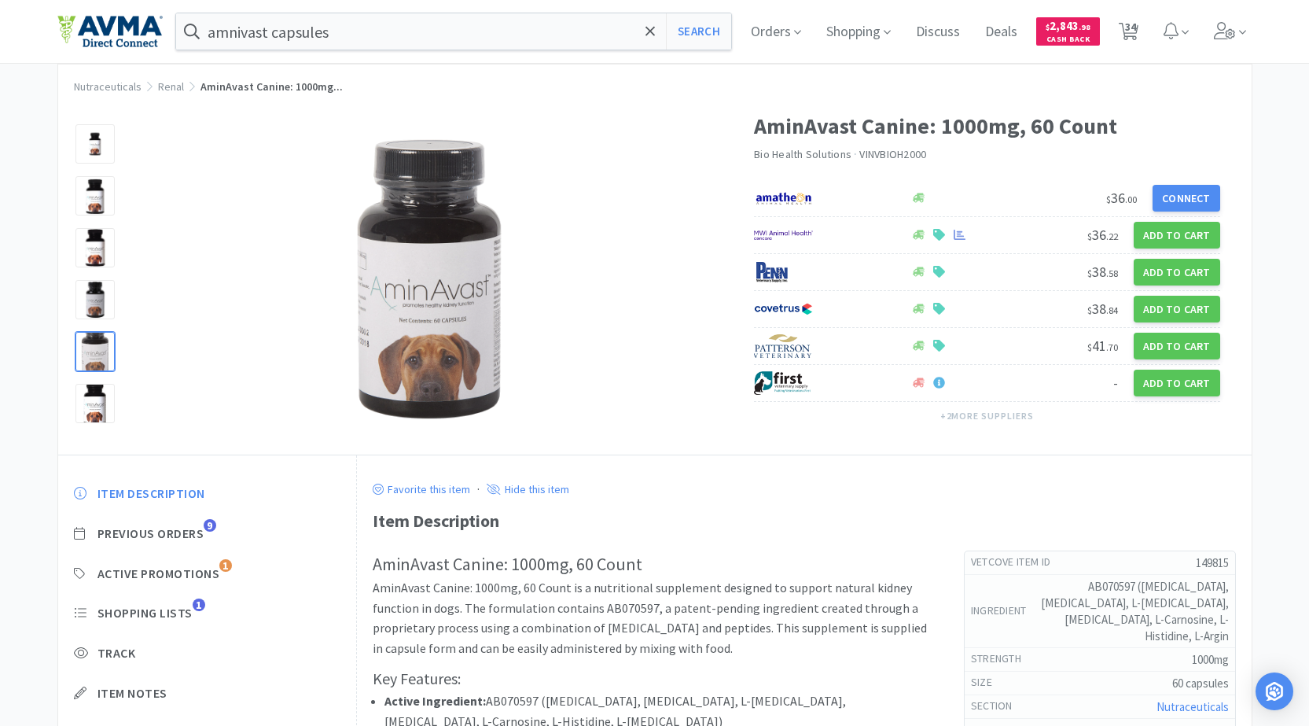
select select "1"
select select "3"
select select "1"
select select "5"
select select "25"
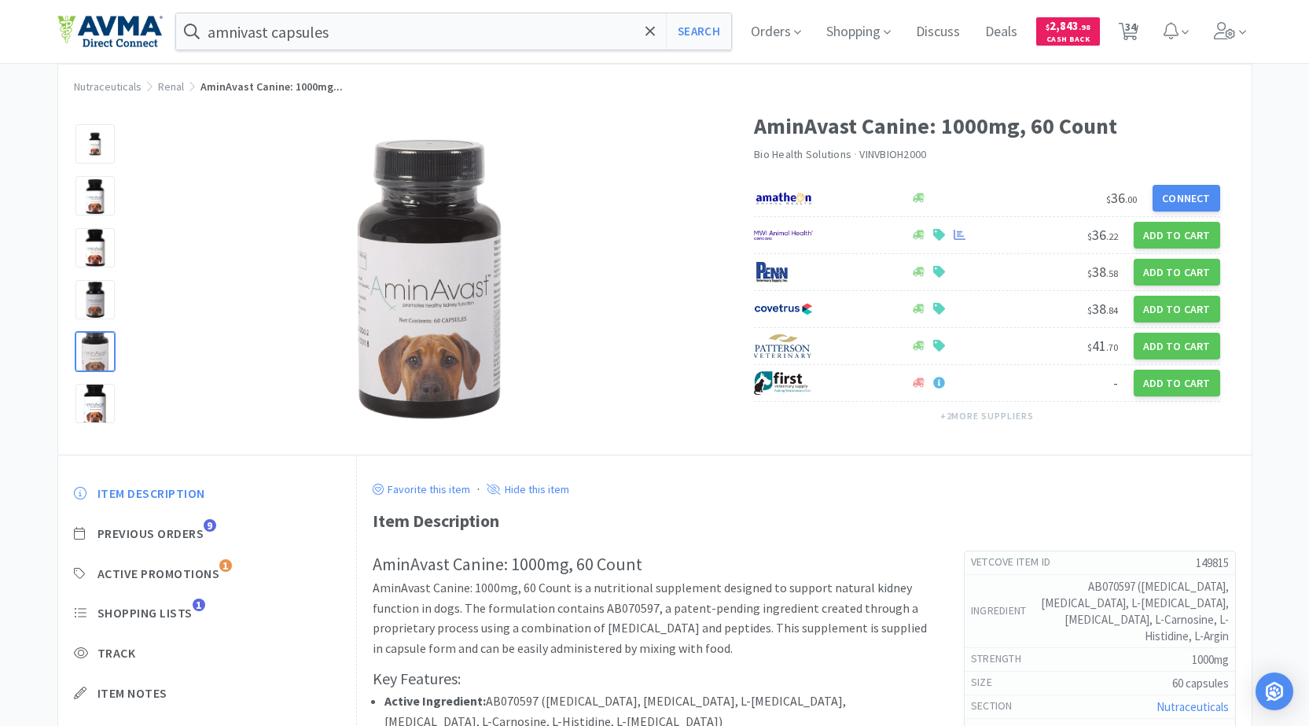
select select "1"
select select "2"
select select "8"
select select "1"
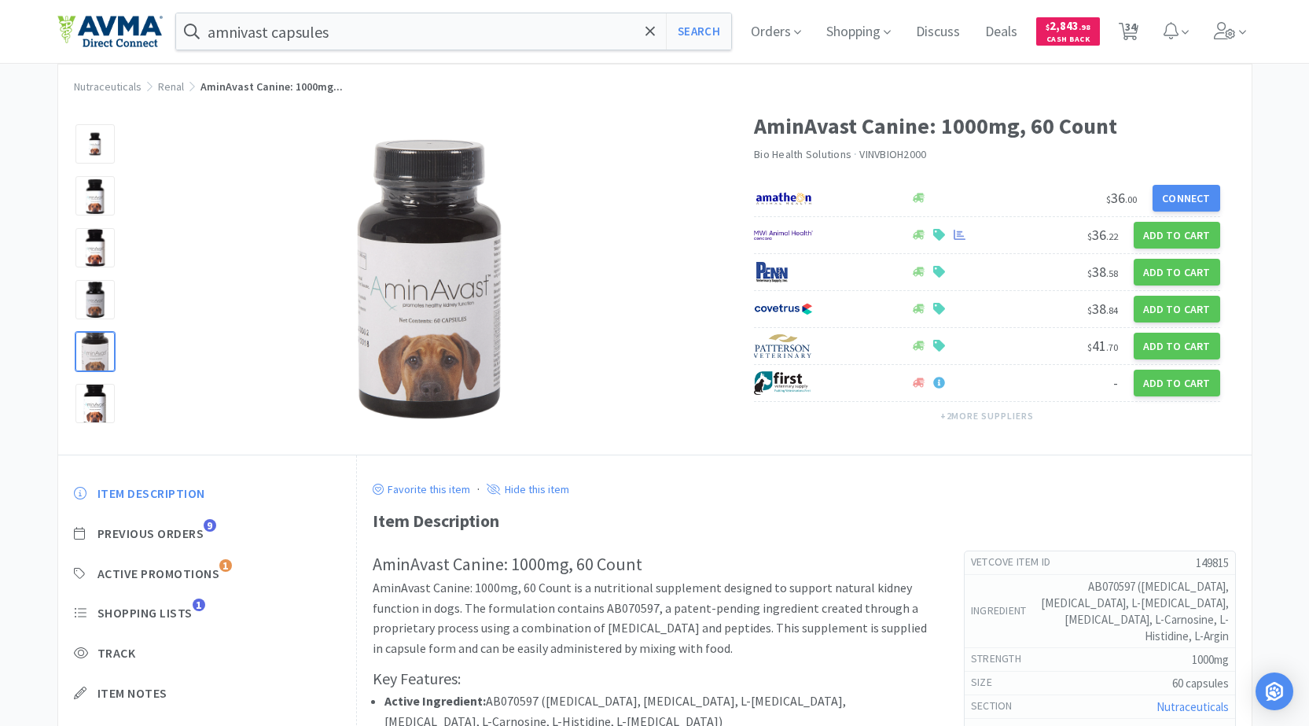
select select "3"
select select "1"
select select "2"
select select "1"
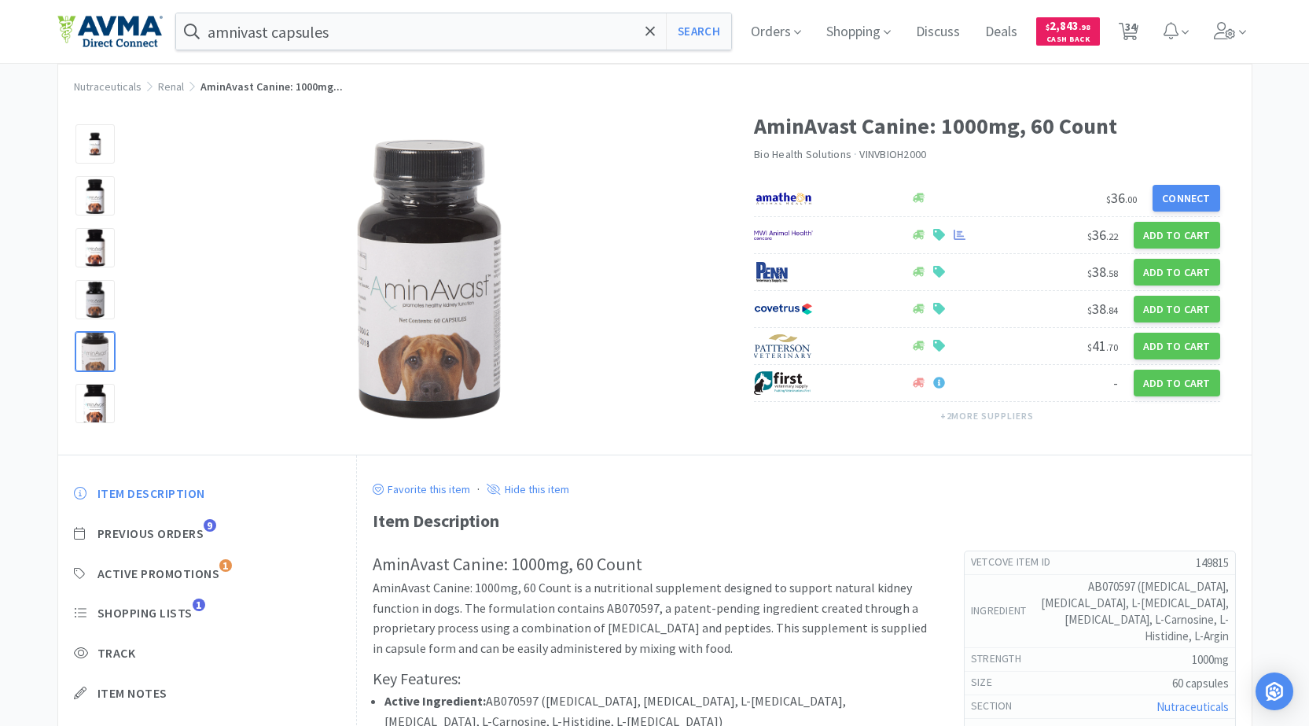
select select "4"
select select "2"
select select "1"
select select "2"
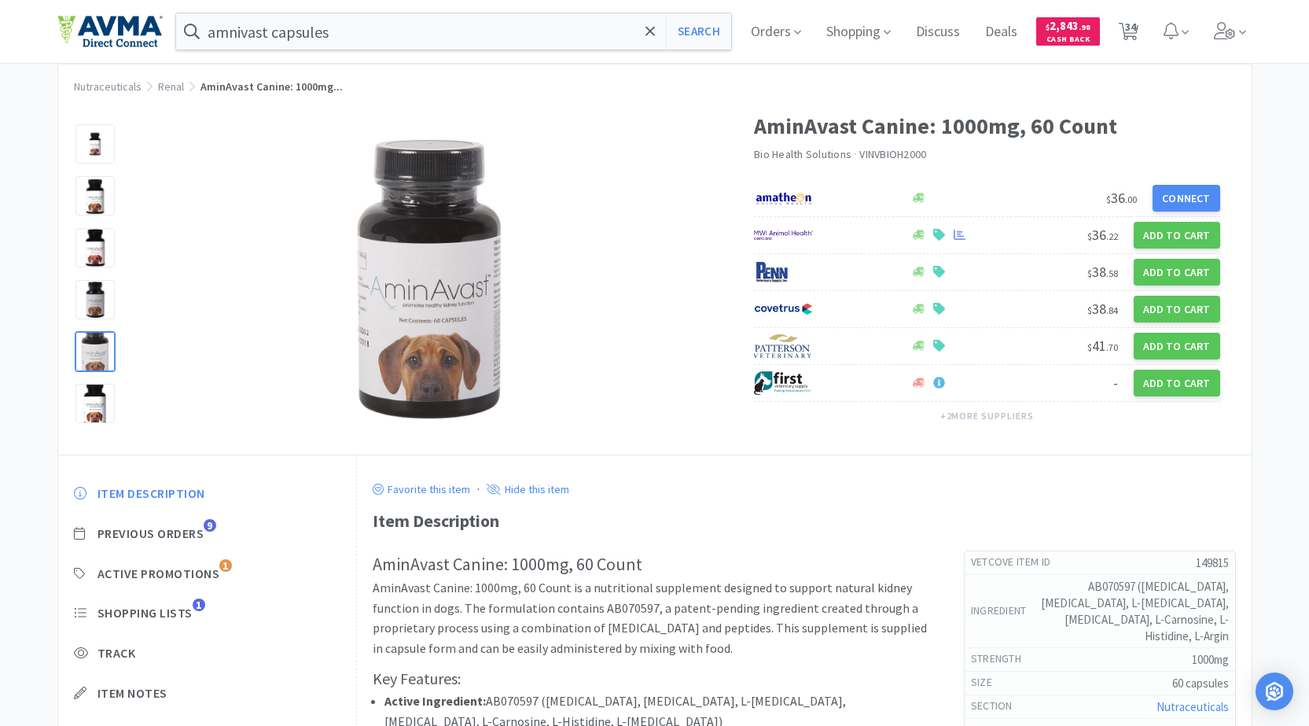
select select "5"
select select "2"
select select "1"
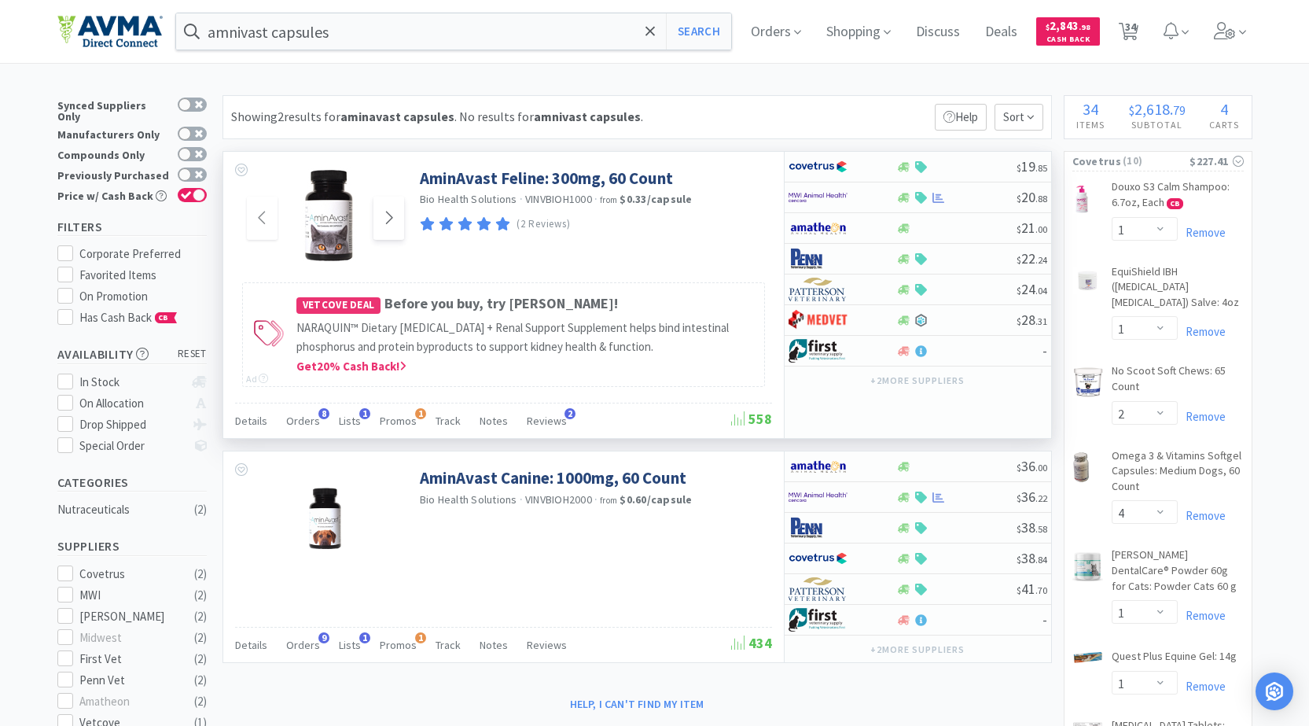
click at [388, 218] on icon at bounding box center [389, 217] width 12 height 19
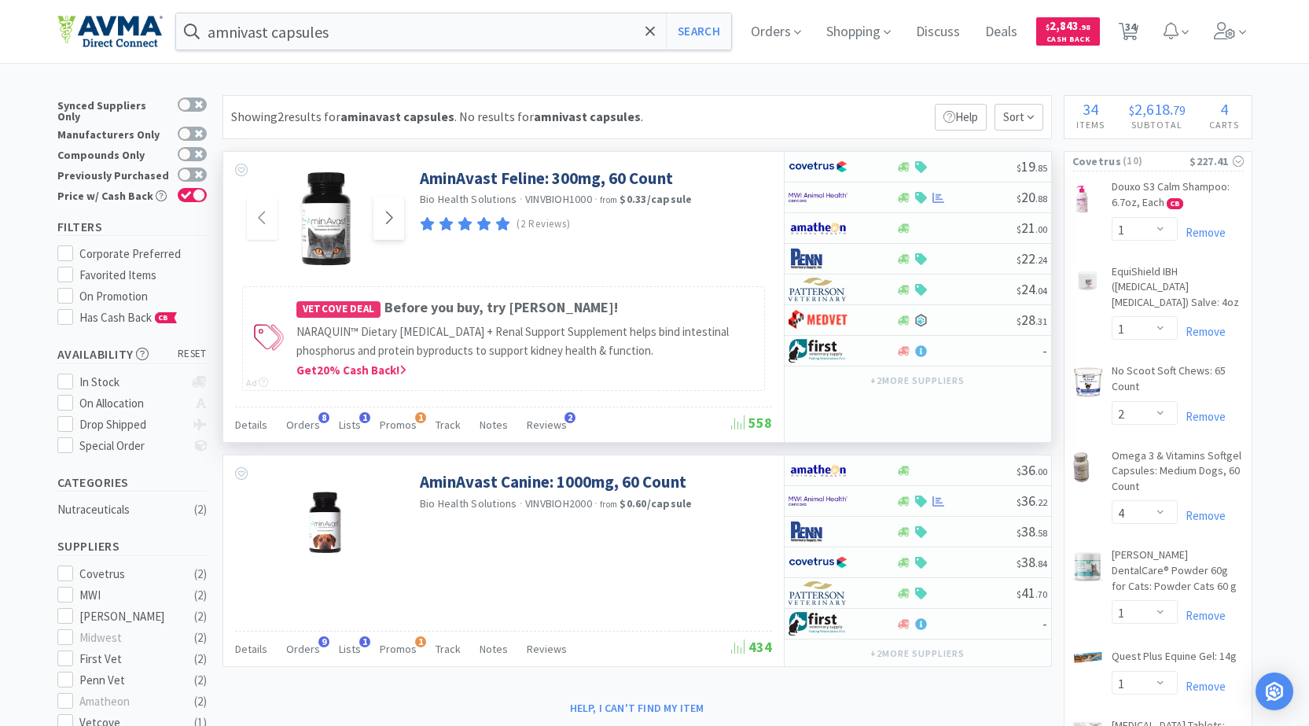
click at [388, 218] on icon at bounding box center [389, 217] width 12 height 19
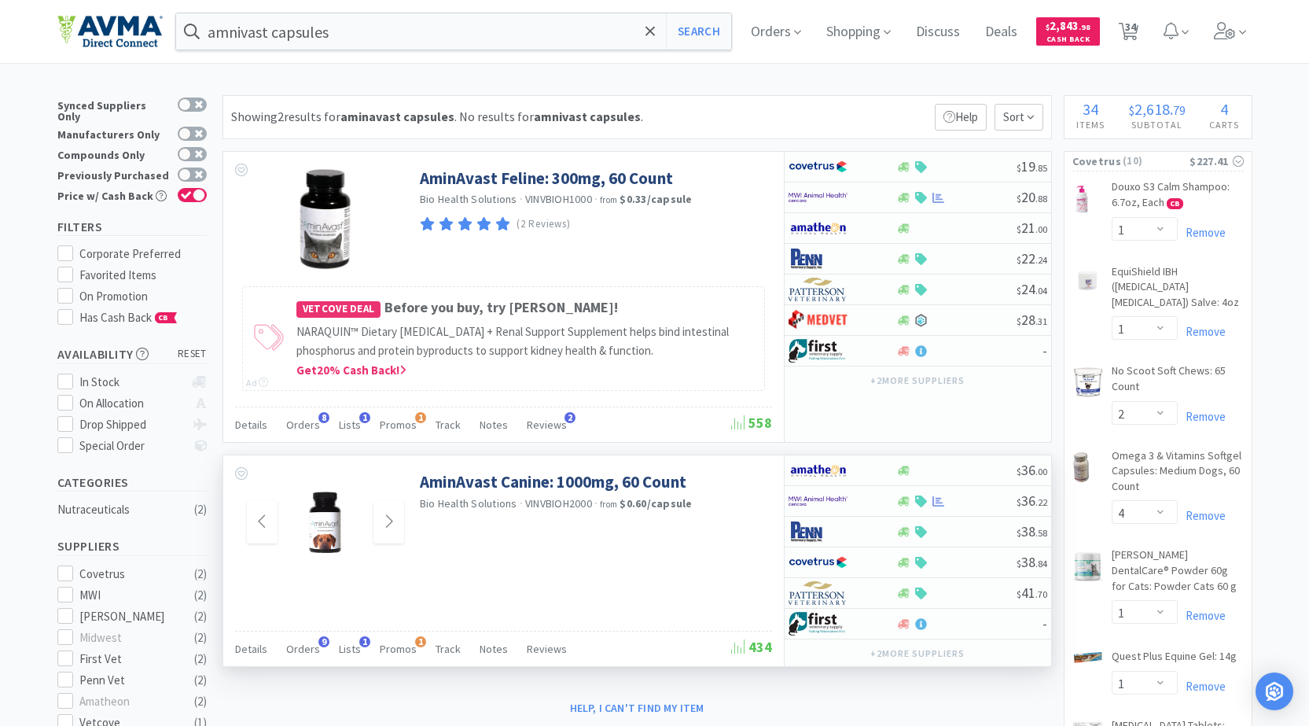
click at [336, 518] on img at bounding box center [325, 522] width 102 height 102
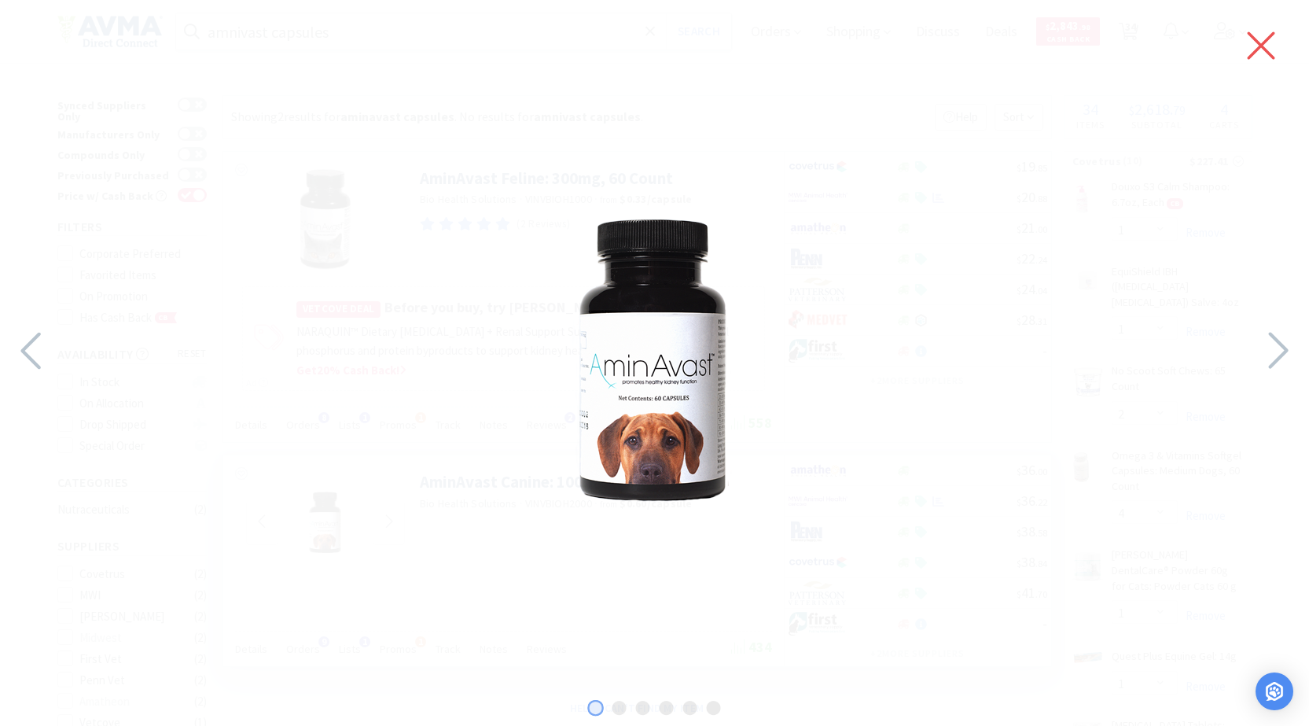
click at [1253, 43] on icon at bounding box center [1261, 46] width 33 height 44
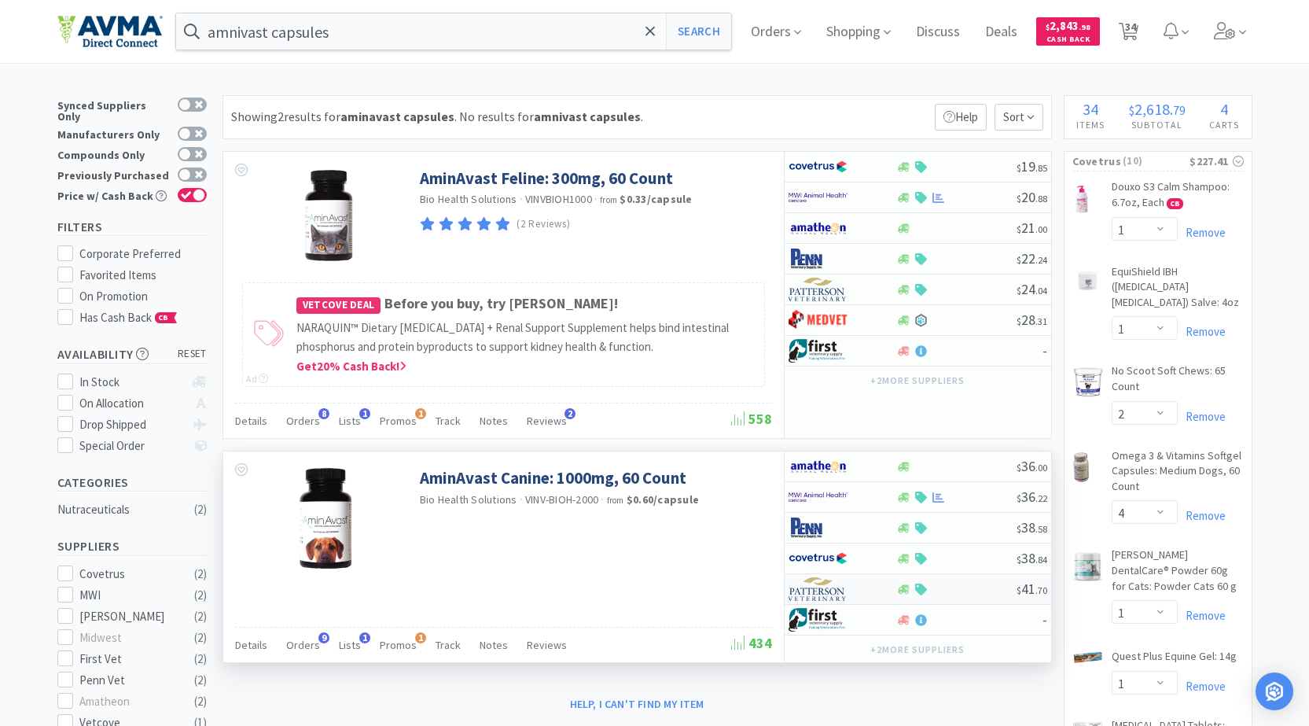
click at [844, 588] on img at bounding box center [818, 589] width 59 height 24
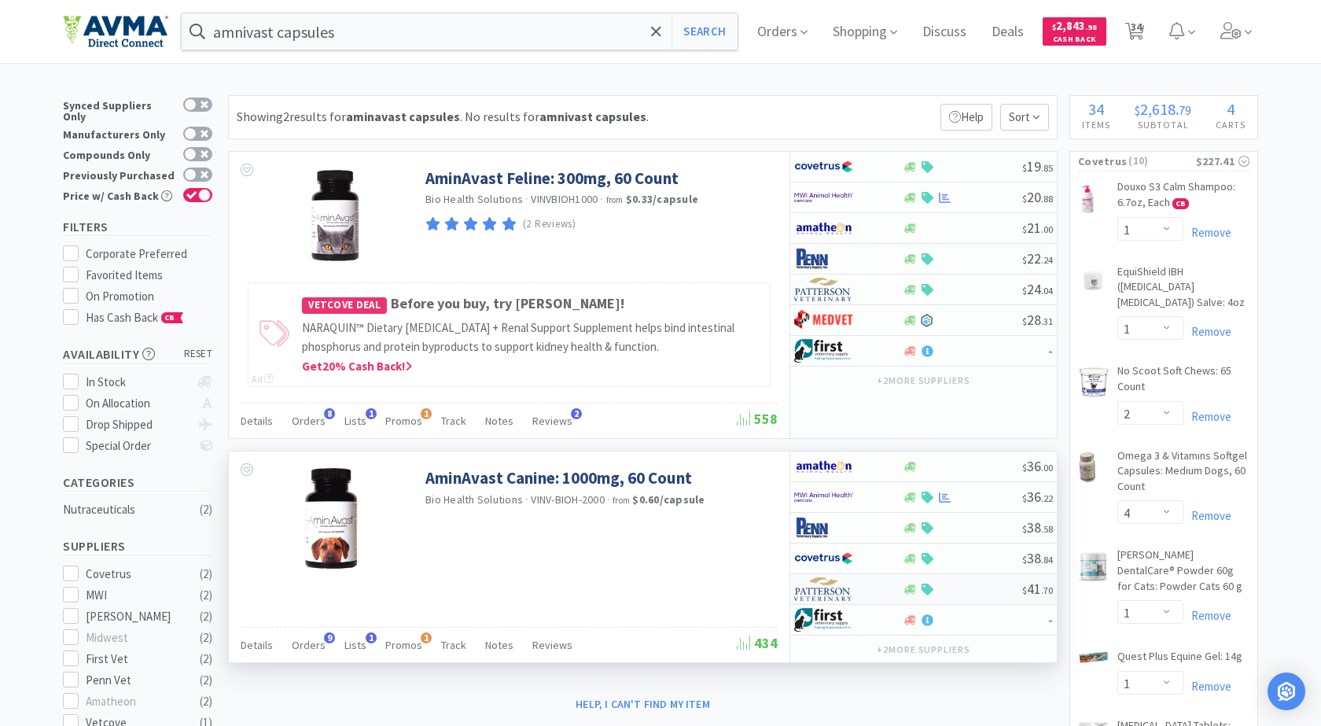
select select "1"
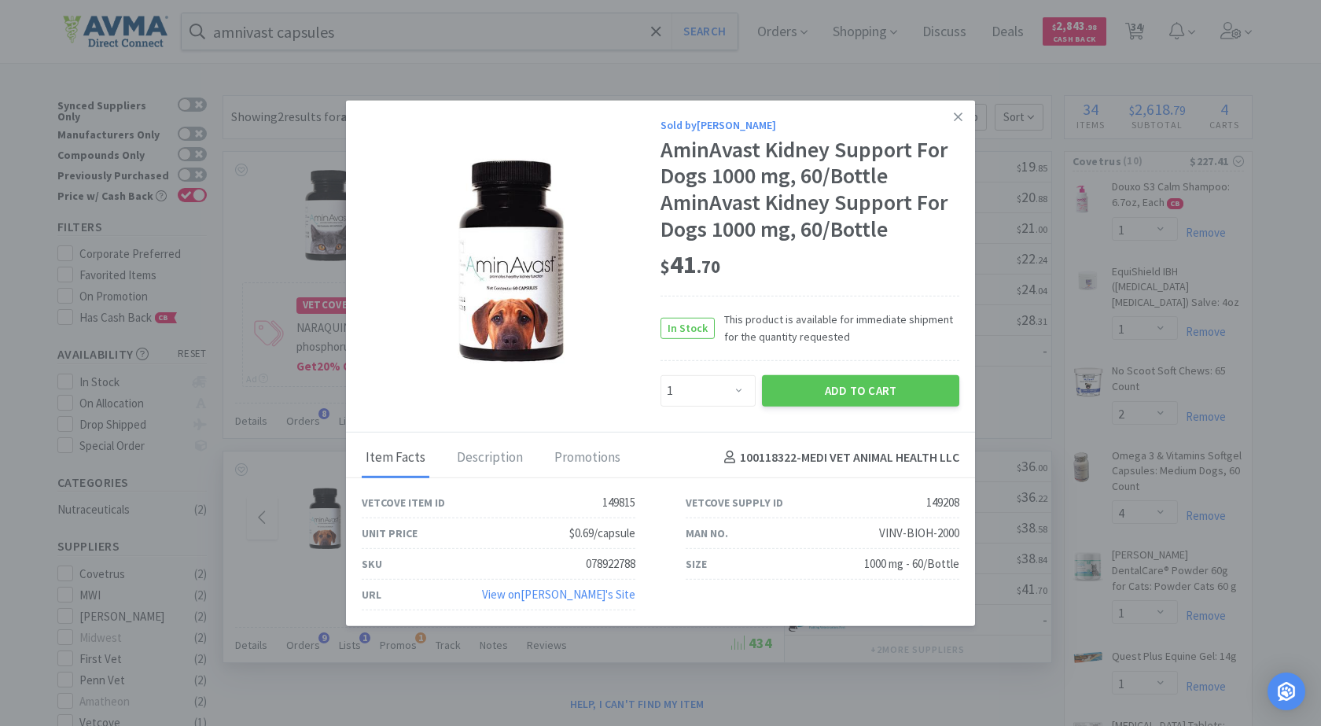
click at [605, 594] on link "View on [PERSON_NAME] 's Site" at bounding box center [558, 594] width 153 height 15
click at [958, 118] on icon at bounding box center [958, 116] width 9 height 14
